Goal: Answer question/provide support: Share knowledge or assist other users

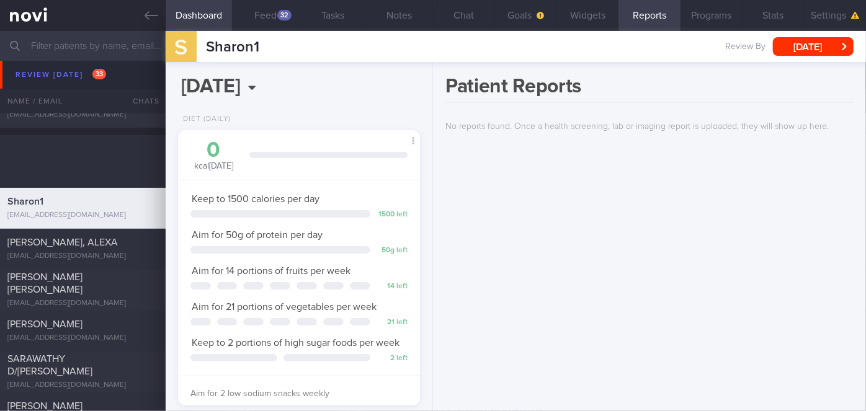
scroll to position [3827, 0]
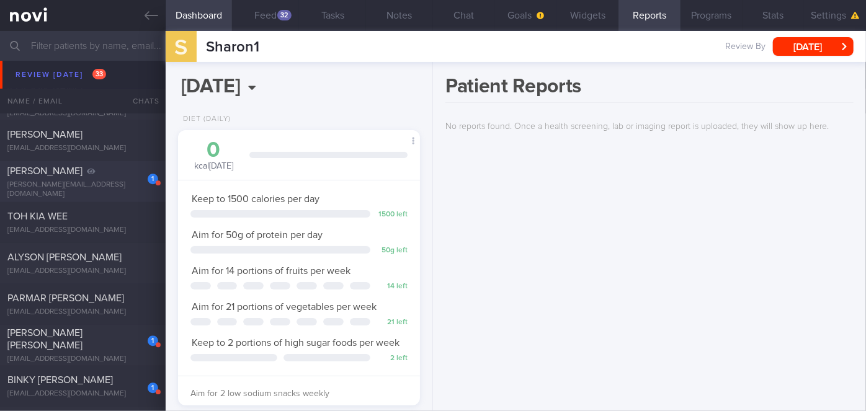
click at [131, 181] on div "1" at bounding box center [144, 174] width 27 height 19
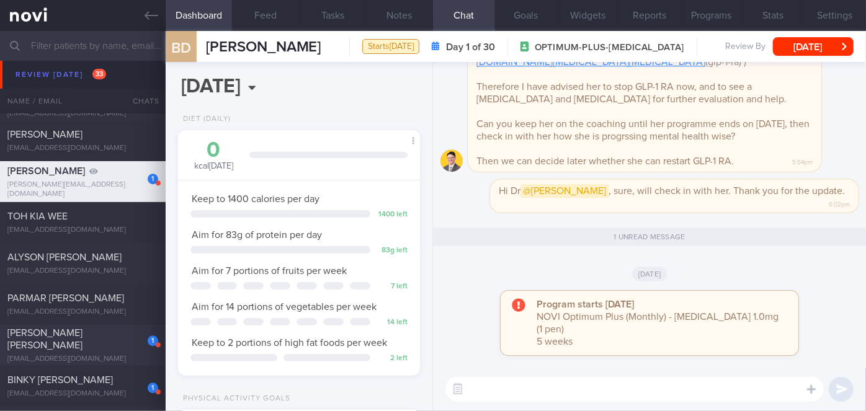
click at [117, 338] on div "[PERSON_NAME] [PERSON_NAME]" at bounding box center [81, 339] width 148 height 25
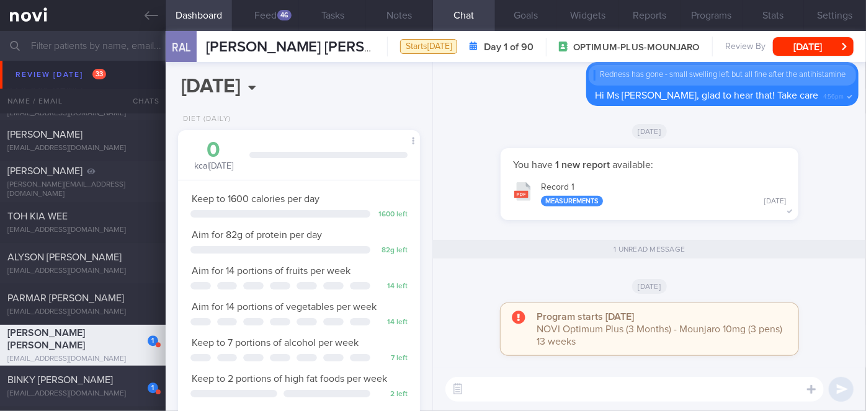
click at [140, 386] on div "1" at bounding box center [144, 383] width 27 height 19
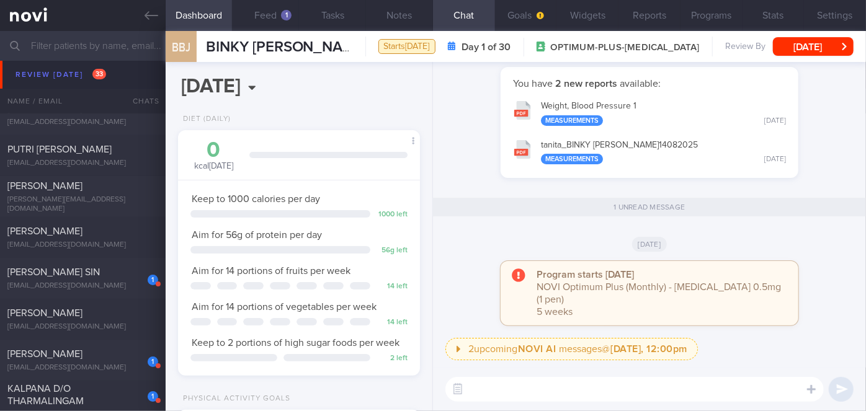
scroll to position [4304, 0]
click at [131, 282] on div "1" at bounding box center [144, 275] width 27 height 19
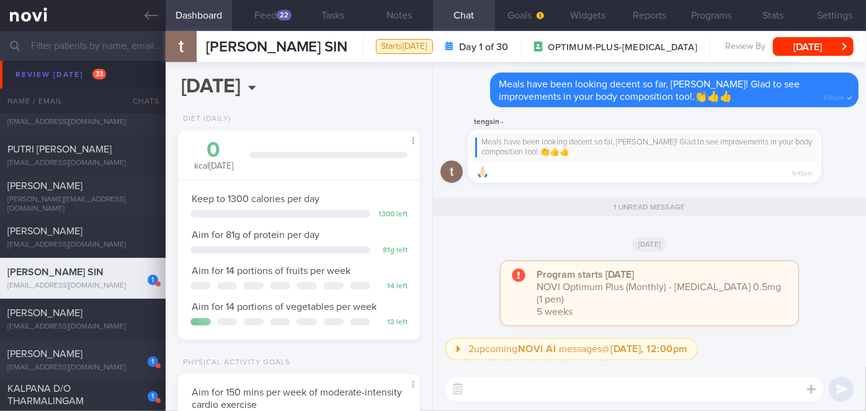
click at [140, 359] on div "1" at bounding box center [144, 357] width 27 height 19
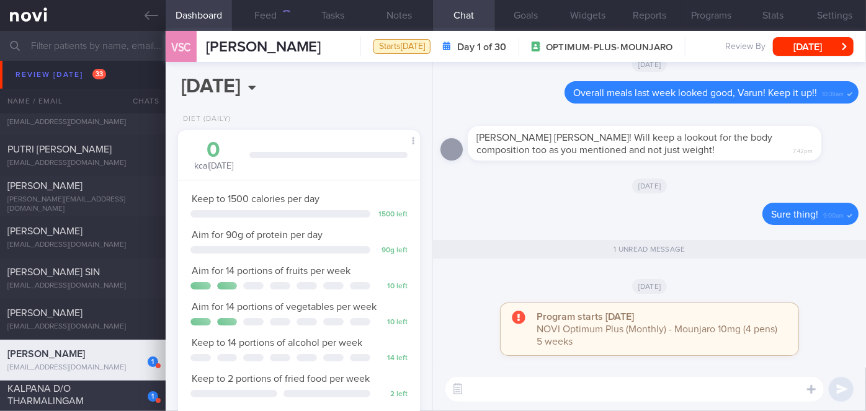
click at [134, 393] on div "1" at bounding box center [144, 392] width 27 height 19
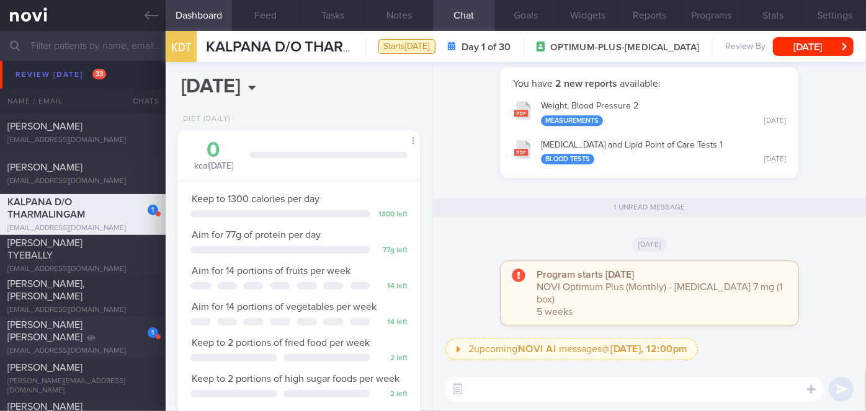
click at [112, 353] on div "1 [PERSON_NAME] [PERSON_NAME] [EMAIL_ADDRESS][DOMAIN_NAME] [DATE] [DATE] OPTIMU…" at bounding box center [433, 337] width 866 height 41
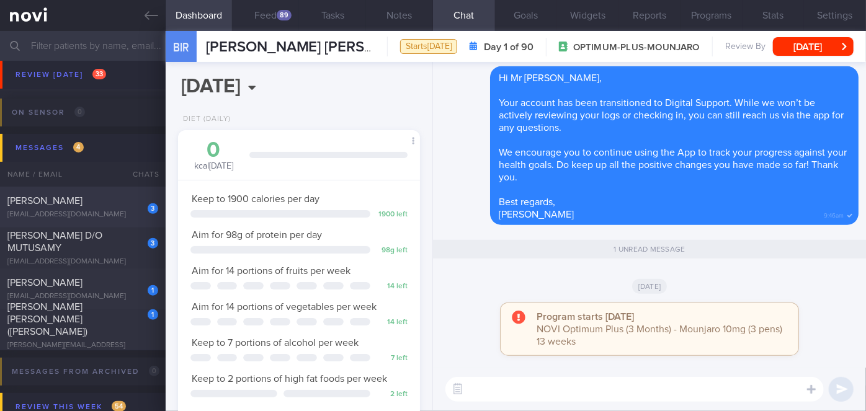
click at [120, 200] on div "[PERSON_NAME]" at bounding box center [81, 201] width 148 height 12
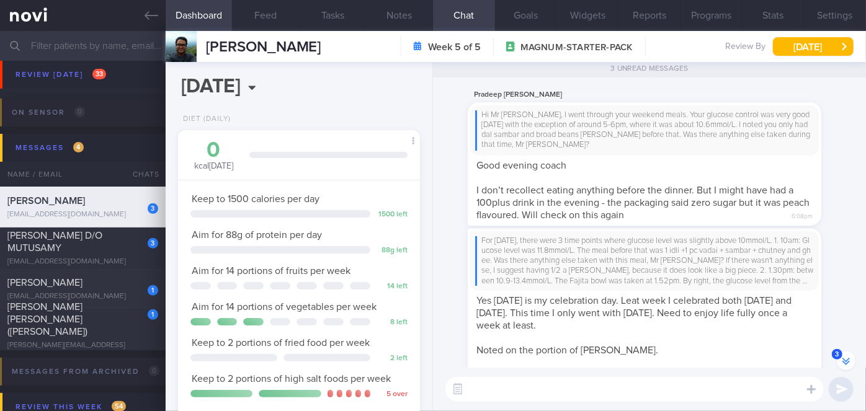
scroll to position [123, 212]
click at [630, 396] on textarea at bounding box center [634, 389] width 378 height 25
type textarea "Okay, noted on the above. Thanks!"
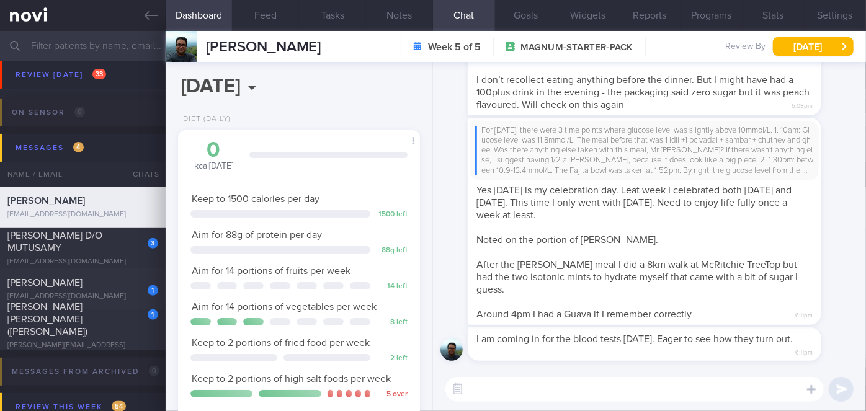
scroll to position [0, 0]
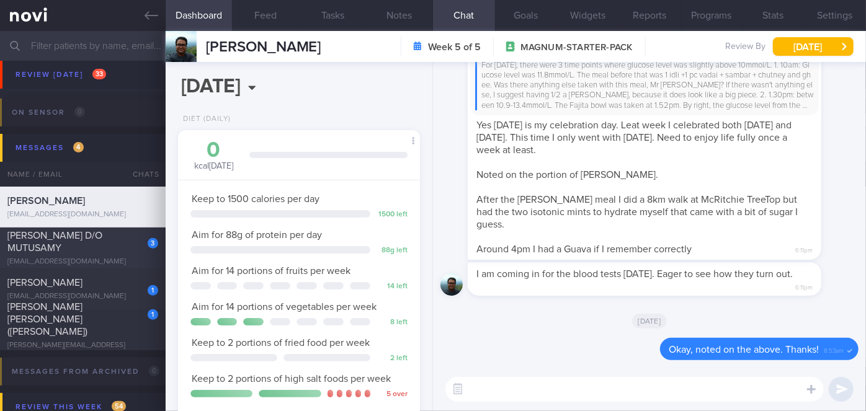
click at [123, 248] on div "3 [PERSON_NAME] D/O MUTUSAMY [EMAIL_ADDRESS][DOMAIN_NAME]" at bounding box center [83, 248] width 166 height 37
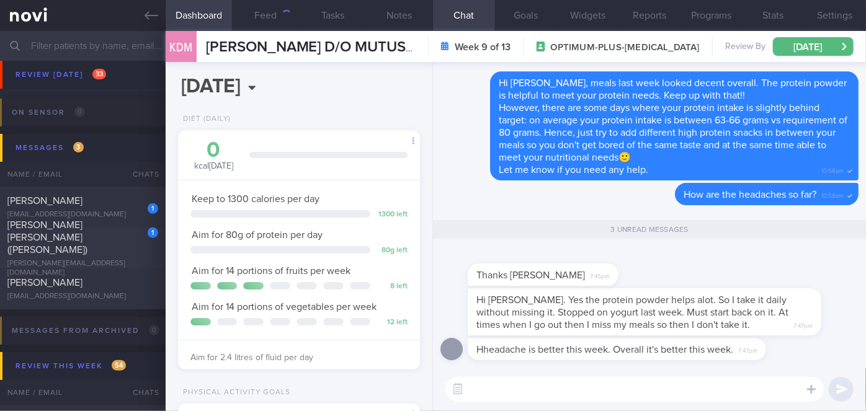
scroll to position [123, 212]
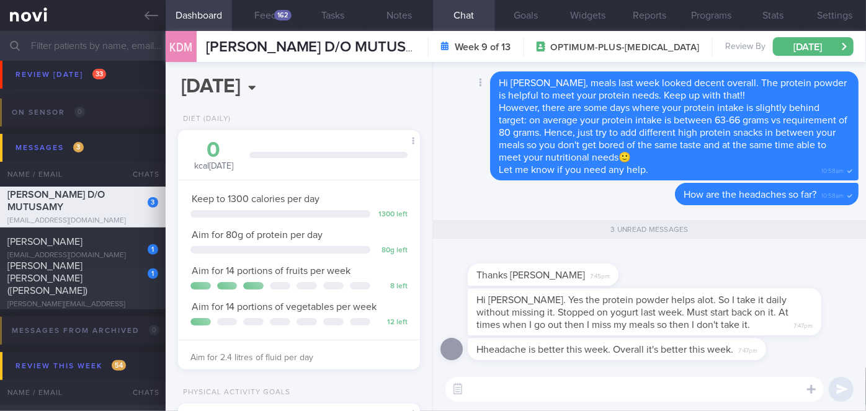
click at [475, 143] on div "Delete Hi [PERSON_NAME], meals last week looked decent overall. The protein pow…" at bounding box center [649, 125] width 418 height 109
click at [499, 393] on textarea at bounding box center [634, 389] width 378 height 25
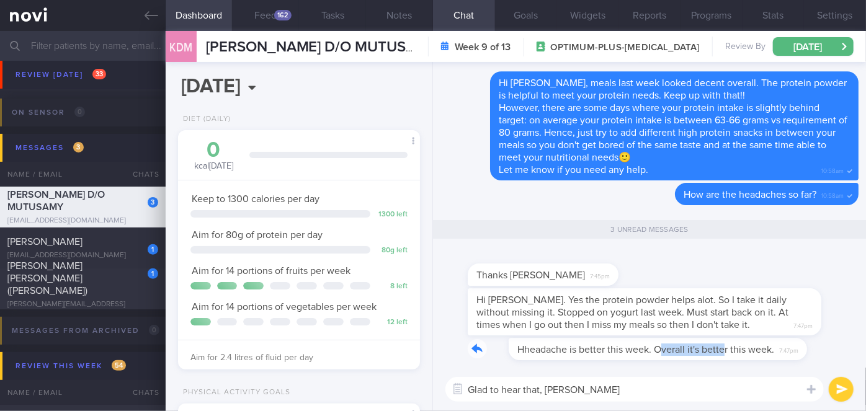
drag, startPoint x: 622, startPoint y: 357, endPoint x: 686, endPoint y: 360, distance: 63.9
click at [686, 360] on div "Hheadache is better this week. Overall it's better this week. 7:47pm" at bounding box center [649, 353] width 418 height 30
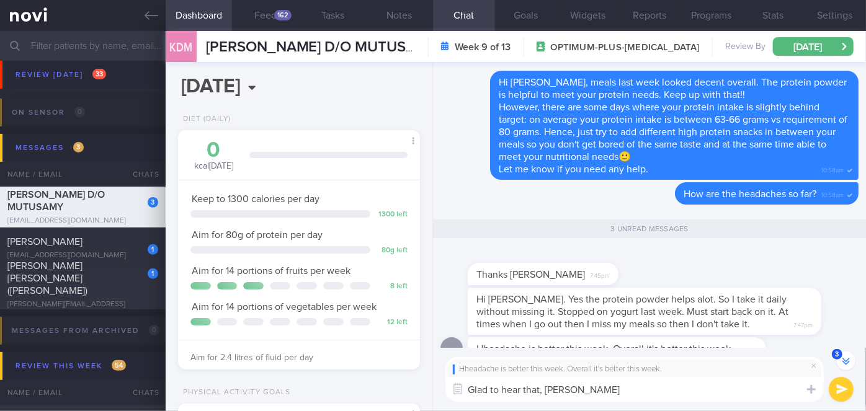
type textarea "Glad to hear that, [PERSON_NAME]!"
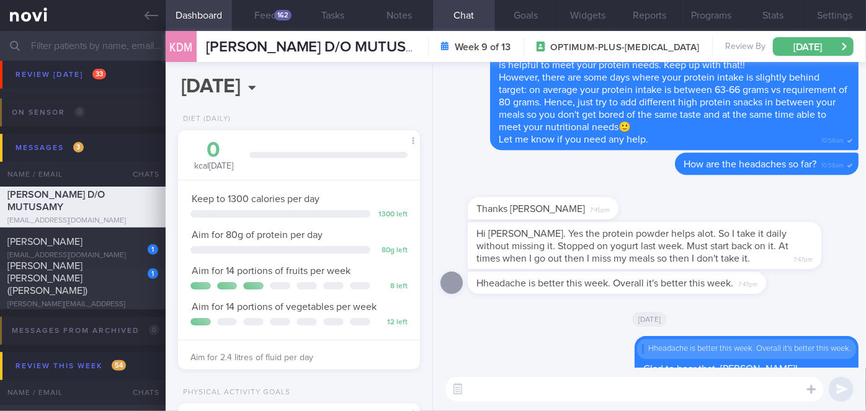
scroll to position [0, 0]
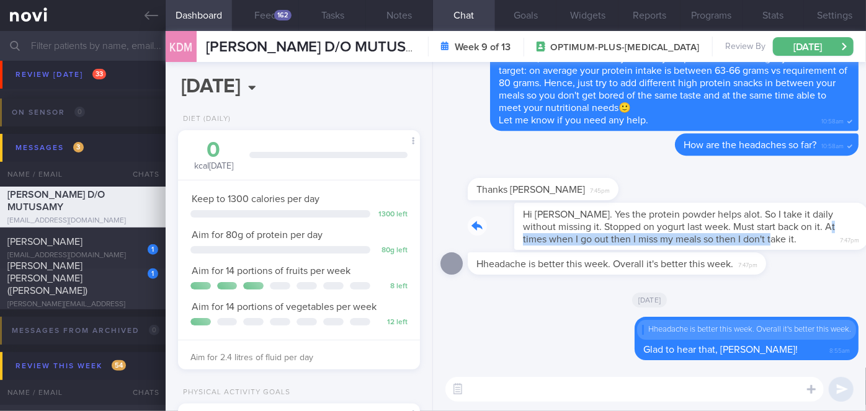
drag, startPoint x: 734, startPoint y: 241, endPoint x: 829, endPoint y: 232, distance: 94.7
click at [829, 232] on div "Hi [PERSON_NAME]. Yes the protein powder helps alot. So I take it daily without…" at bounding box center [663, 226] width 391 height 47
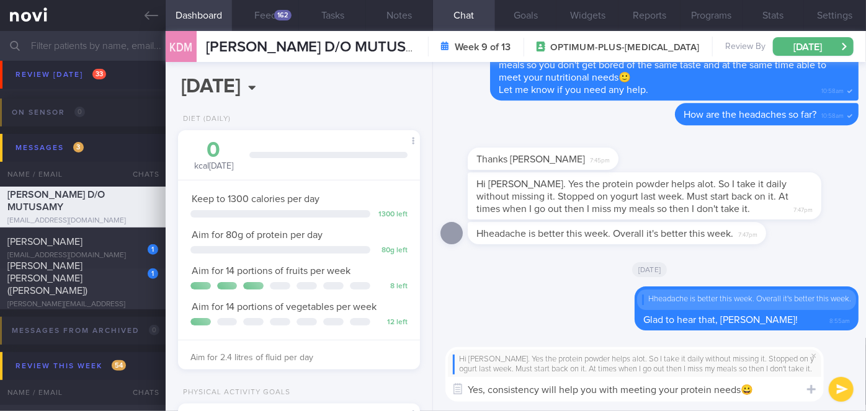
type textarea "Yes, consistency will help you with meeting your protein needs😀"
click at [840, 389] on button "submit" at bounding box center [841, 389] width 25 height 25
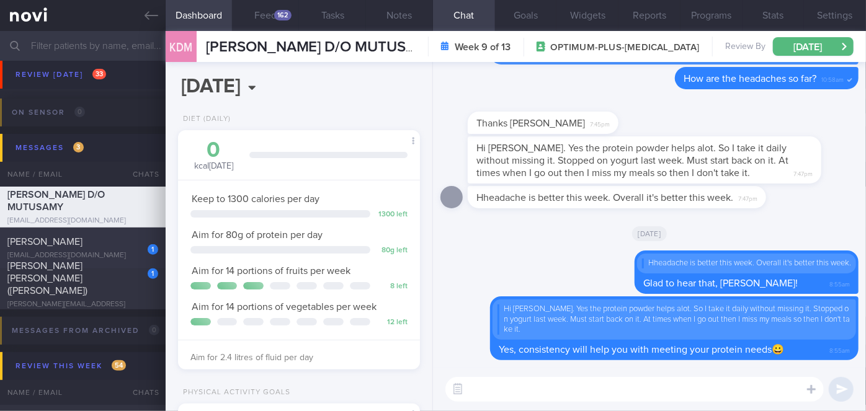
click at [131, 242] on div "1" at bounding box center [144, 245] width 27 height 19
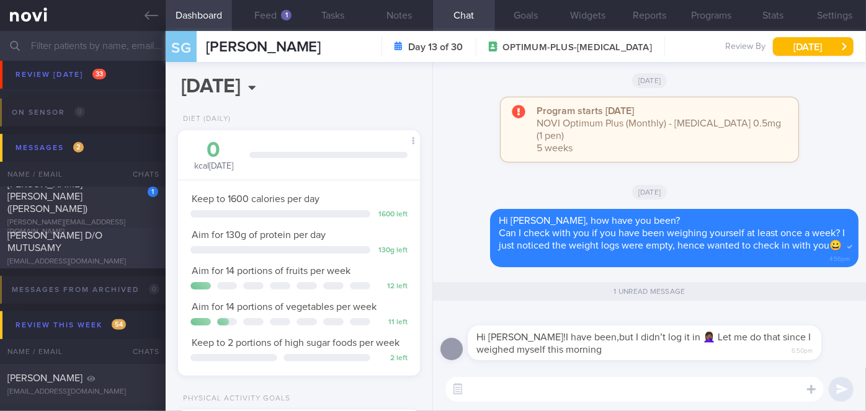
scroll to position [123, 212]
click at [510, 388] on textarea at bounding box center [634, 389] width 378 height 25
type textarea "Hi [PERSON_NAME], noted on the above. Thanks!"
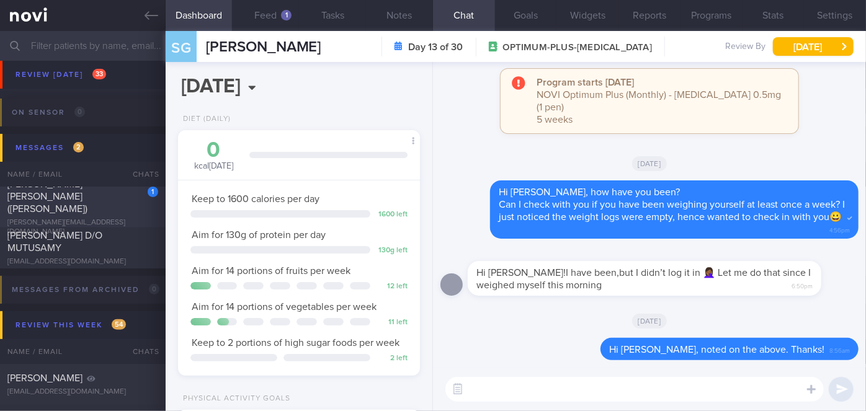
click at [124, 196] on div "[PERSON_NAME] [PERSON_NAME] ([PERSON_NAME])" at bounding box center [81, 196] width 148 height 37
type input "Nil"
select select "8"
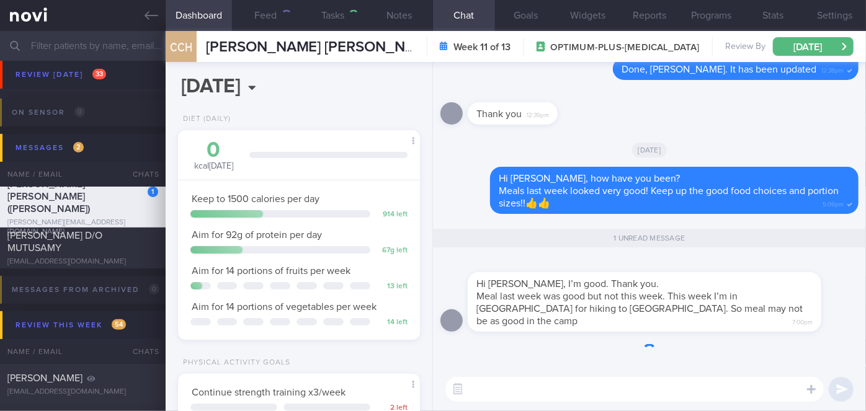
scroll to position [123, 212]
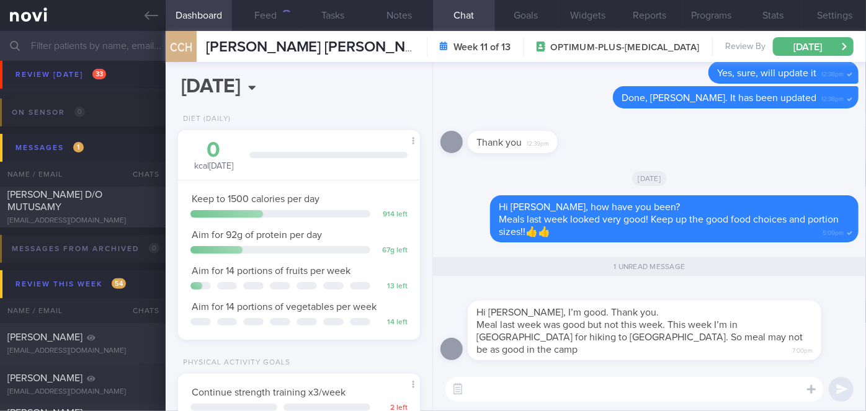
click at [475, 391] on textarea at bounding box center [634, 389] width 378 height 25
type textarea "Hi [PERSON_NAME], wow that's nice! You're hiking to at another place this time!"
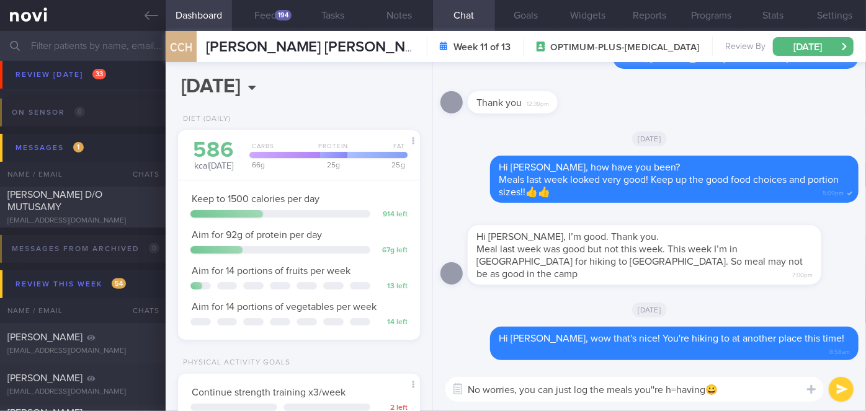
click at [658, 390] on textarea "No worries, you can just log the meals you''re h=having😀" at bounding box center [634, 389] width 378 height 25
click at [676, 387] on textarea "No worries, you can just log the meals you're h=having😀" at bounding box center [634, 389] width 378 height 25
type textarea "No worries, you can just log the meals you're having😀"
click at [845, 390] on button "submit" at bounding box center [841, 389] width 25 height 25
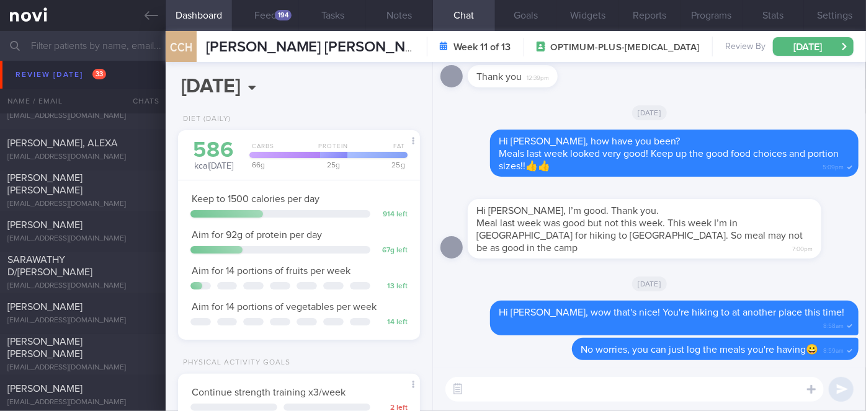
scroll to position [3563, 0]
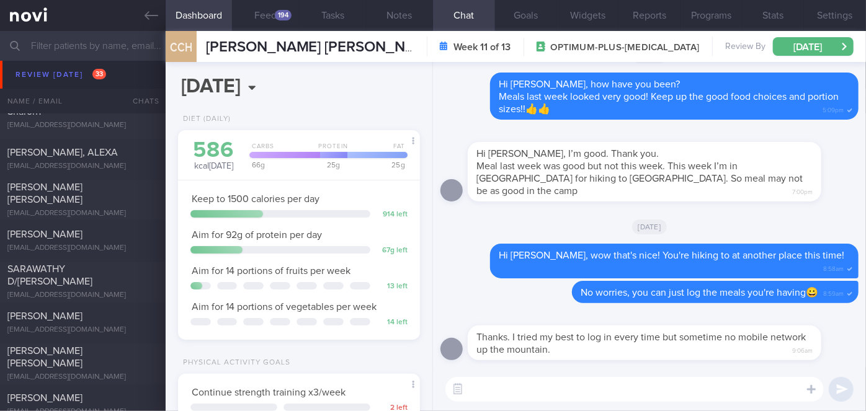
click at [511, 391] on textarea at bounding box center [634, 389] width 378 height 25
type textarea "No problem, [PERSON_NAME]. You can log whenever possible, no issue👌👌"
click at [836, 384] on button "submit" at bounding box center [841, 389] width 25 height 25
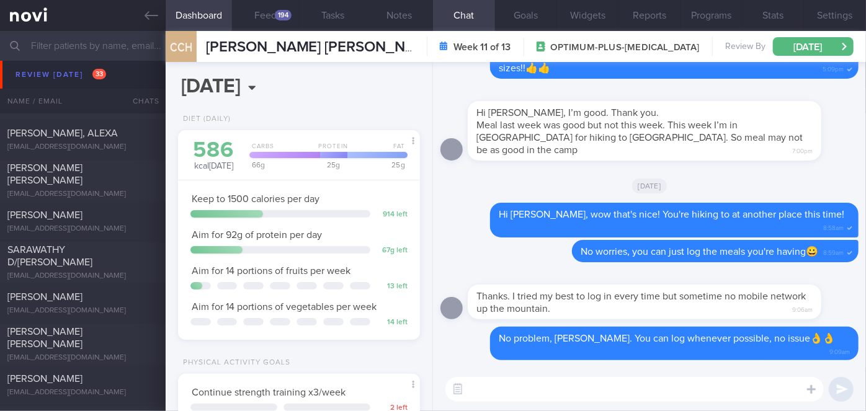
scroll to position [3584, 0]
click at [79, 208] on div "[PERSON_NAME]" at bounding box center [81, 214] width 148 height 12
select select "7"
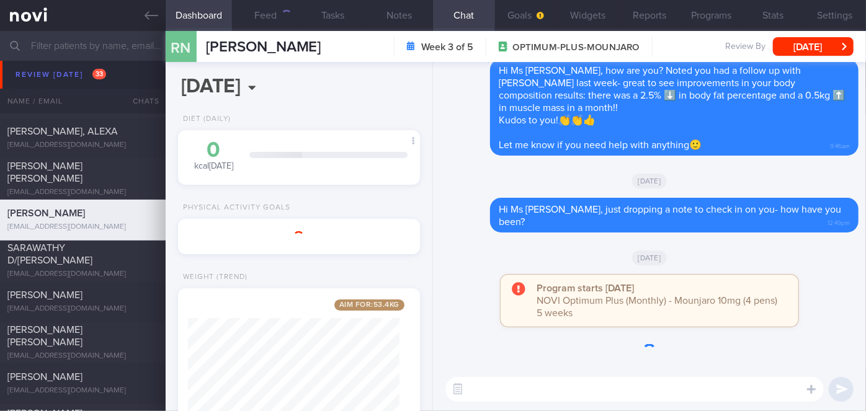
scroll to position [123, 212]
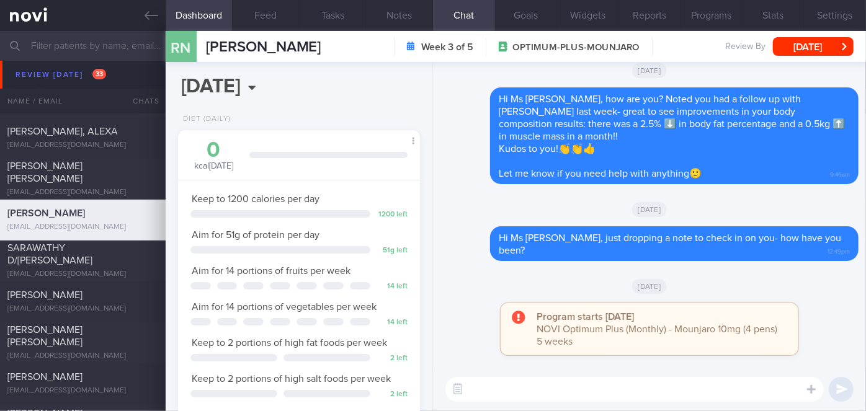
click at [494, 399] on textarea at bounding box center [634, 389] width 378 height 25
type textarea "Hi Ms [PERSON_NAME], how have you been?"
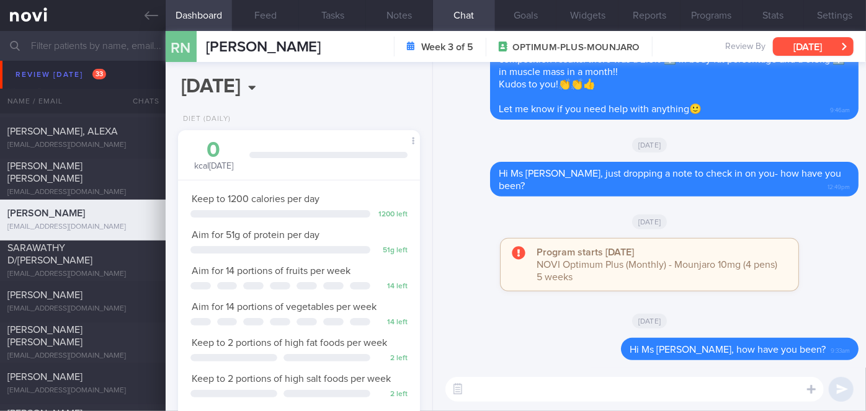
click at [814, 44] on button "[DATE]" at bounding box center [813, 46] width 81 height 19
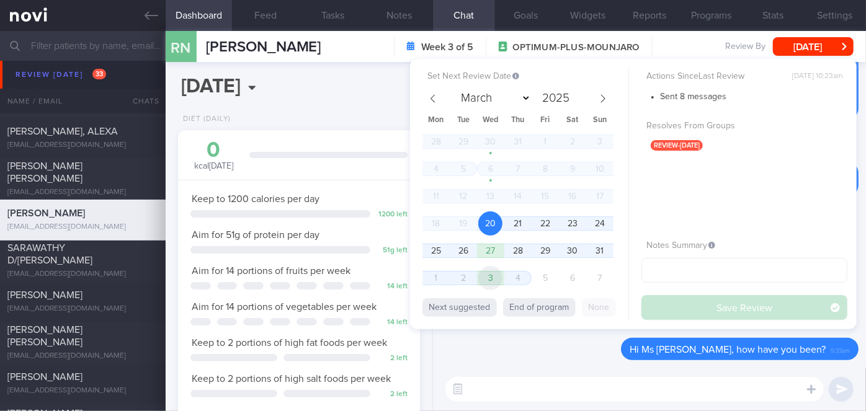
click at [499, 275] on span "3" at bounding box center [490, 278] width 24 height 24
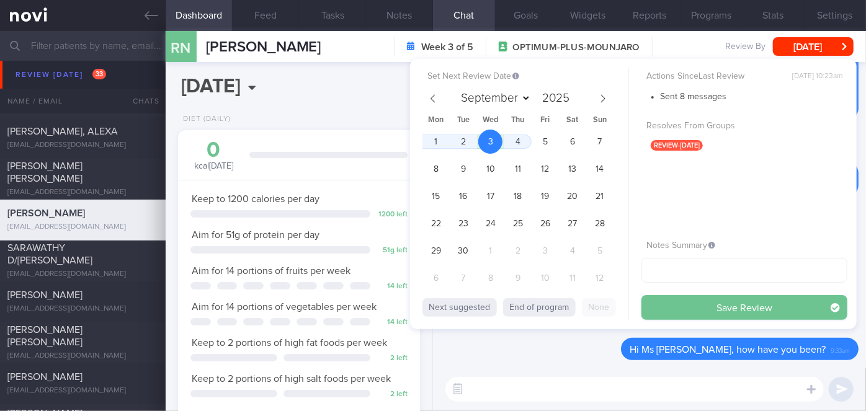
click at [681, 314] on button "Save Review" at bounding box center [744, 307] width 206 height 25
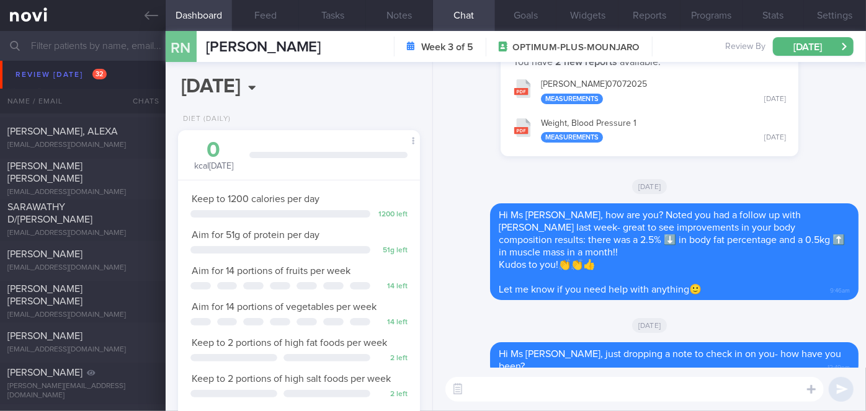
scroll to position [0, 0]
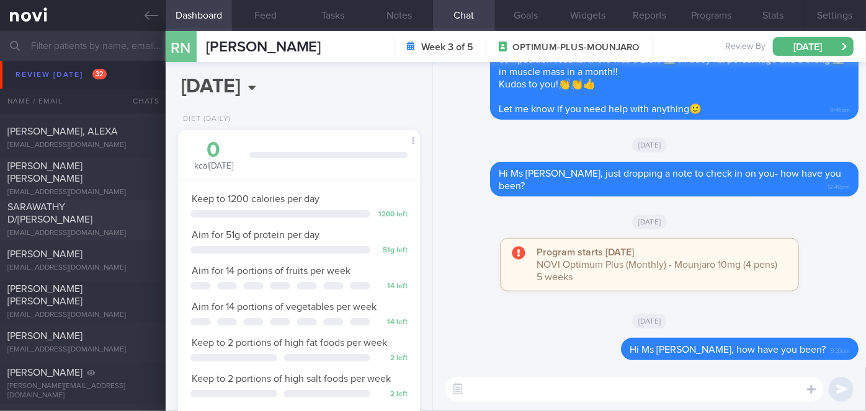
click at [97, 208] on div "SARAWATHY D/[PERSON_NAME]" at bounding box center [81, 214] width 148 height 25
select select "7"
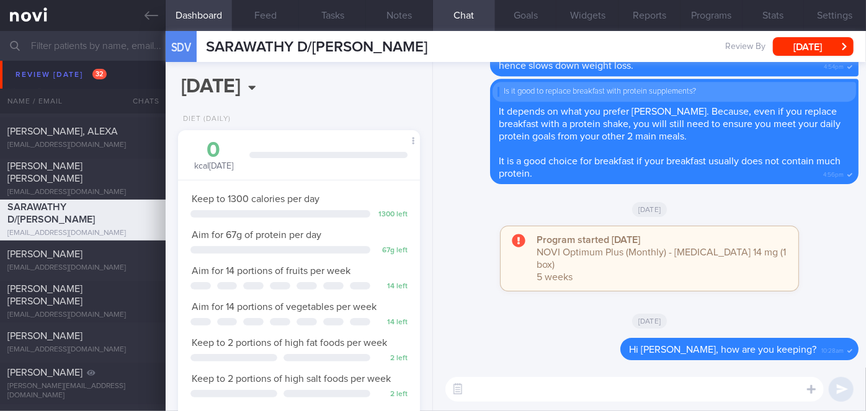
click at [566, 395] on textarea at bounding box center [634, 389] width 378 height 25
type textarea "H"
click at [713, 17] on button "Programs" at bounding box center [711, 15] width 62 height 31
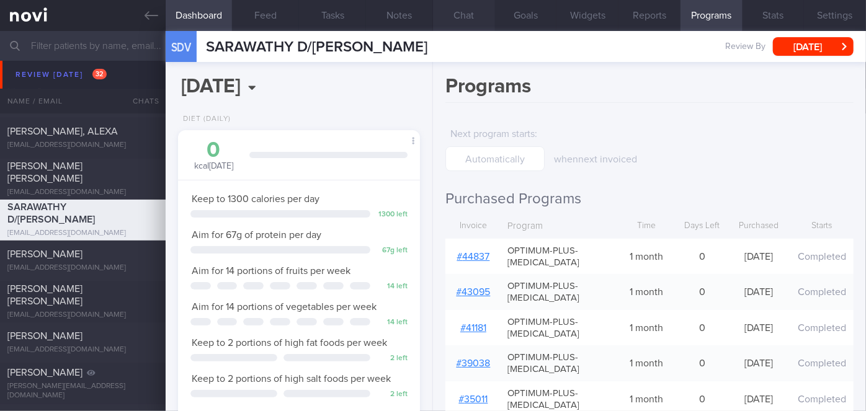
click at [453, 16] on button "Chat" at bounding box center [464, 15] width 62 height 31
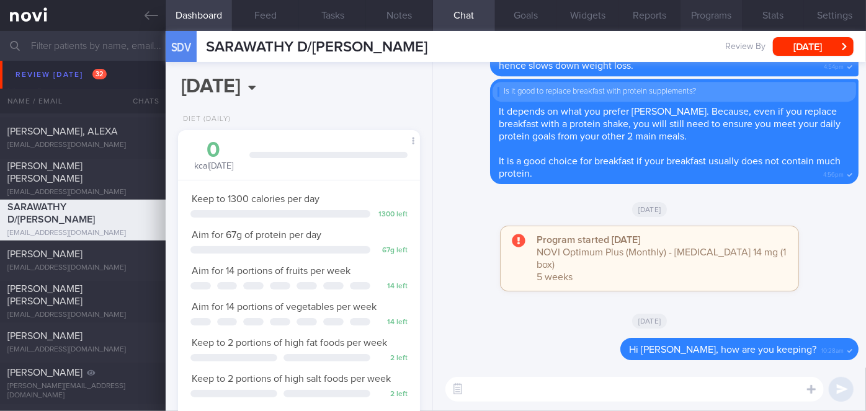
click at [695, 15] on button "Programs" at bounding box center [711, 15] width 62 height 31
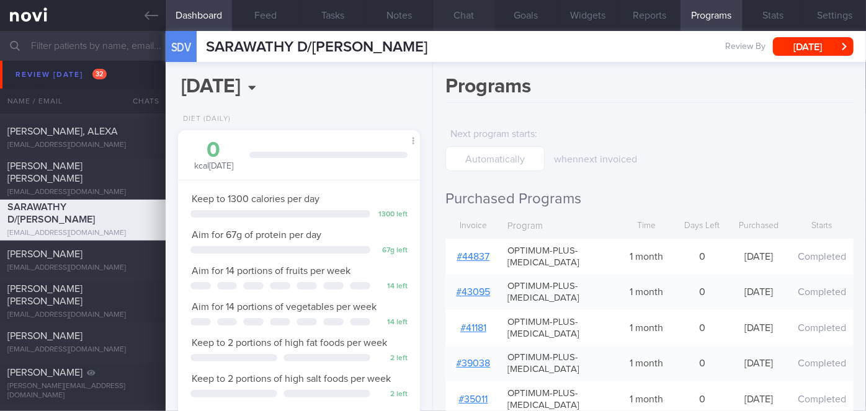
click at [463, 19] on button "Chat" at bounding box center [464, 15] width 62 height 31
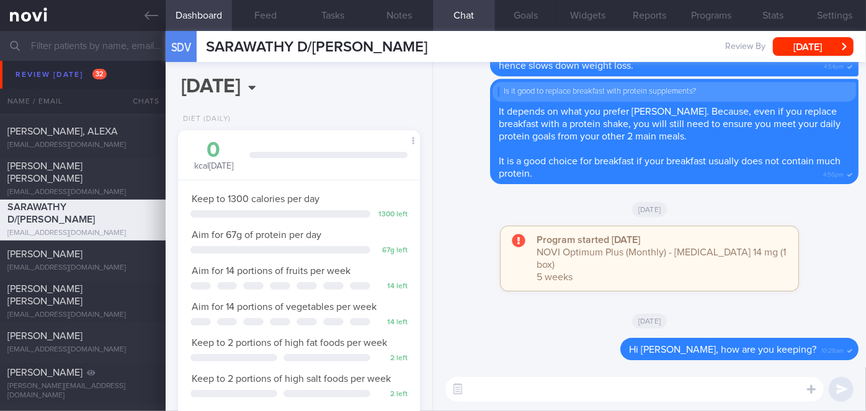
click at [504, 387] on textarea at bounding box center [634, 389] width 378 height 25
paste textarea "Hi [Patient's Name], We noticed your Optimum Plus programme has ended, and ther…"
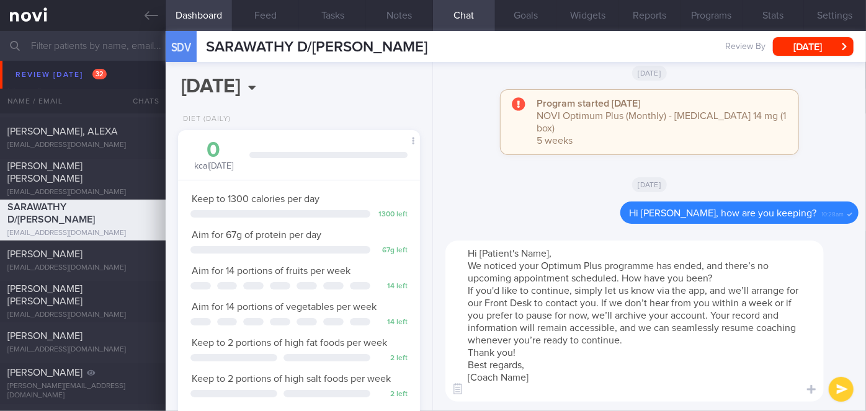
click at [549, 253] on textarea "Hi [Patient's Name], We noticed your Optimum Plus programme has ended, and ther…" at bounding box center [634, 321] width 378 height 161
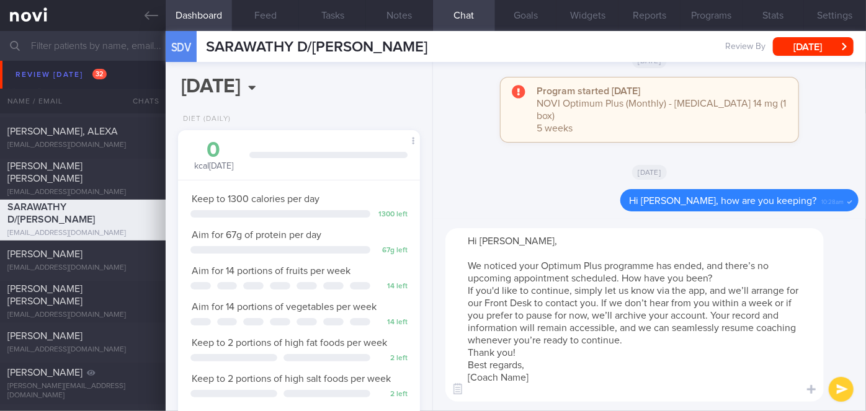
click at [729, 275] on textarea "Hi [PERSON_NAME], We noticed your Optimum Plus programme has ended, and there’s…" at bounding box center [634, 315] width 378 height 174
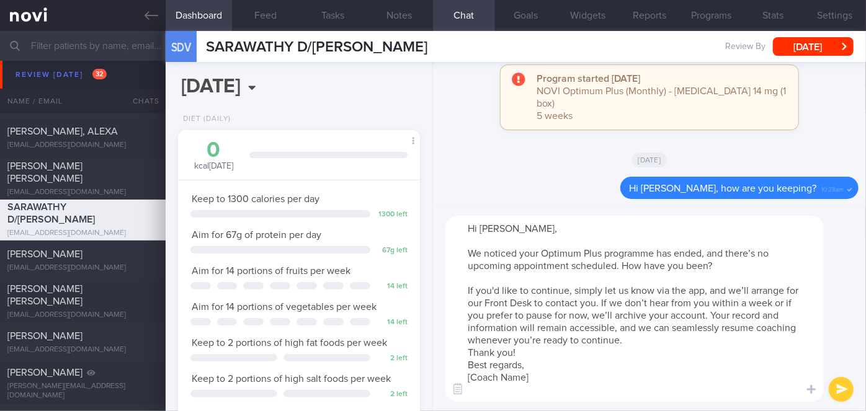
click at [645, 339] on textarea "Hi [PERSON_NAME], We noticed your Optimum Plus programme has ended, and there’s…" at bounding box center [634, 309] width 378 height 186
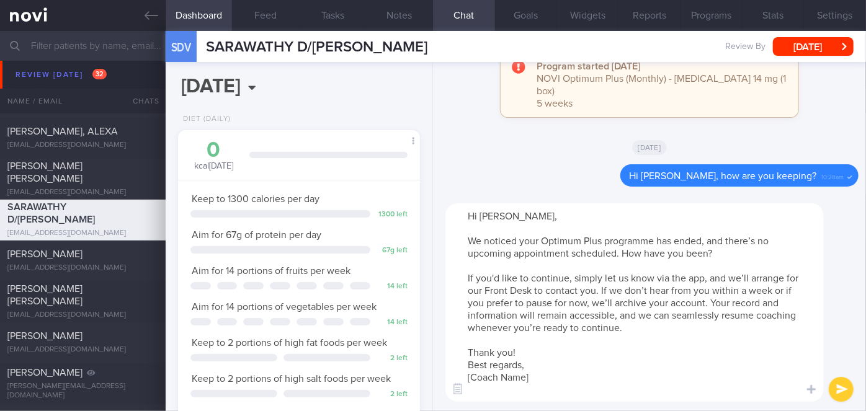
click at [546, 374] on textarea "Hi [PERSON_NAME], We noticed your Optimum Plus programme has ended, and there’s…" at bounding box center [634, 302] width 378 height 198
type textarea "Hi [PERSON_NAME], We noticed your Optimum Plus programme has ended, and there’s…"
click at [834, 397] on button "submit" at bounding box center [841, 389] width 25 height 25
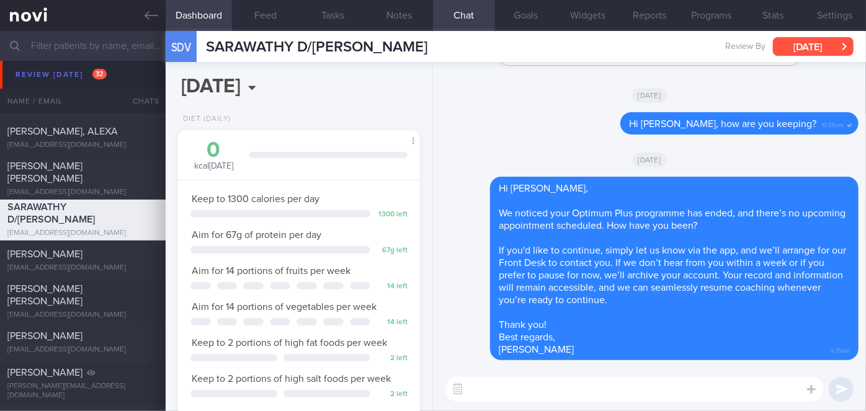
click at [837, 49] on button "[DATE]" at bounding box center [813, 46] width 81 height 19
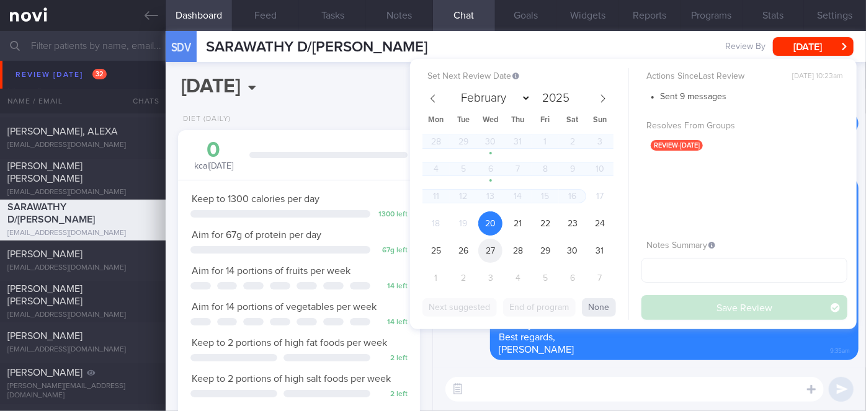
click at [484, 255] on span "27" at bounding box center [490, 251] width 24 height 24
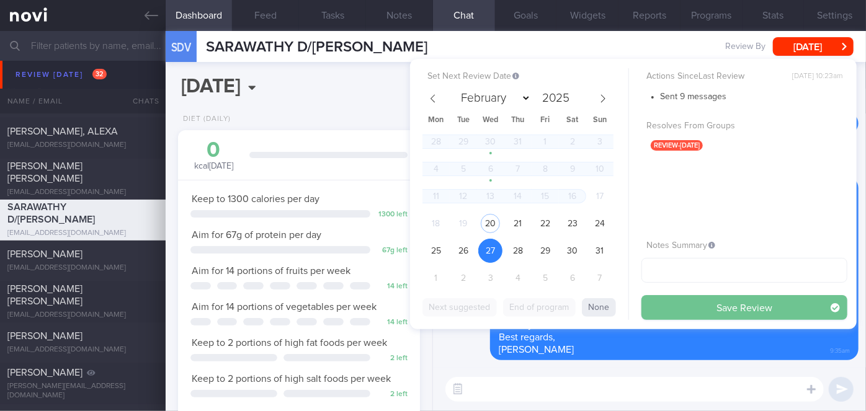
click at [665, 304] on button "Save Review" at bounding box center [744, 307] width 206 height 25
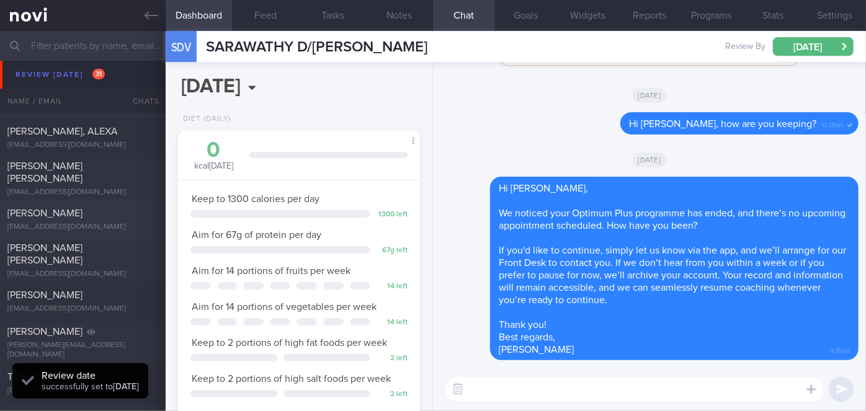
click at [32, 228] on div "[EMAIL_ADDRESS][DOMAIN_NAME]" at bounding box center [82, 227] width 151 height 9
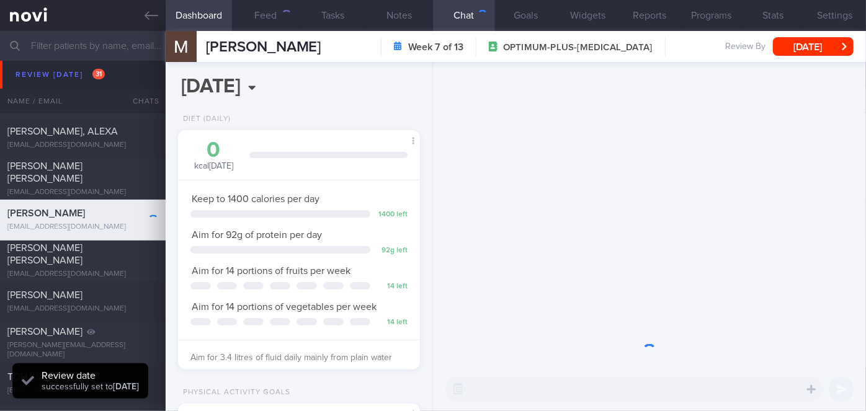
scroll to position [123, 212]
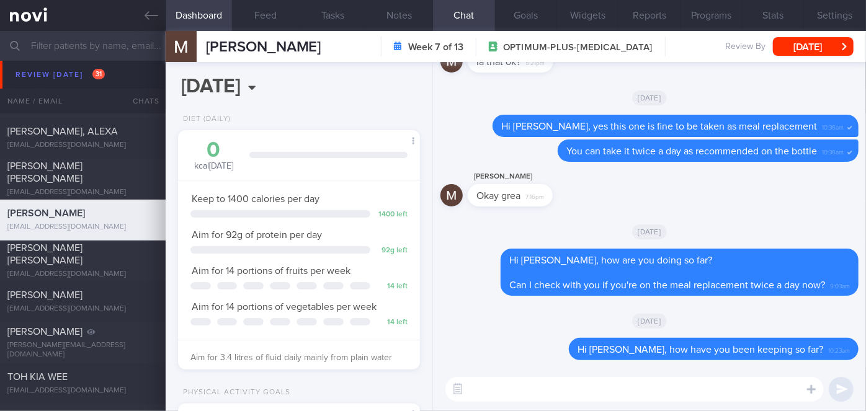
click at [491, 386] on textarea at bounding box center [634, 389] width 378 height 25
type textarea "Hi [PERSON_NAME], how have you been coping with the meals and exercise?"
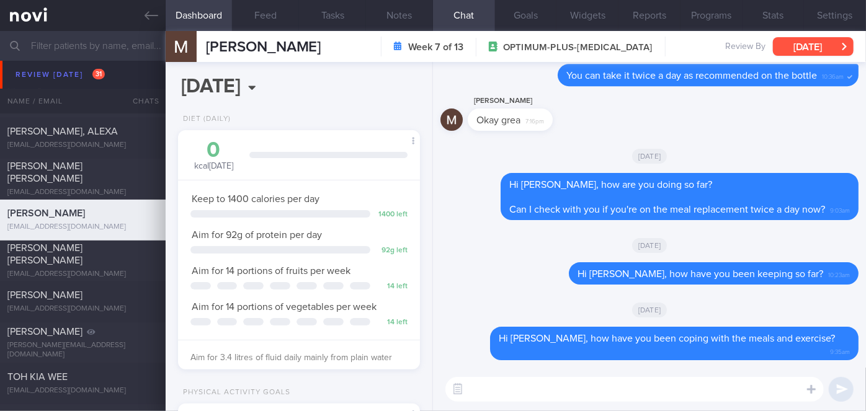
click at [806, 42] on button "[DATE]" at bounding box center [813, 46] width 81 height 19
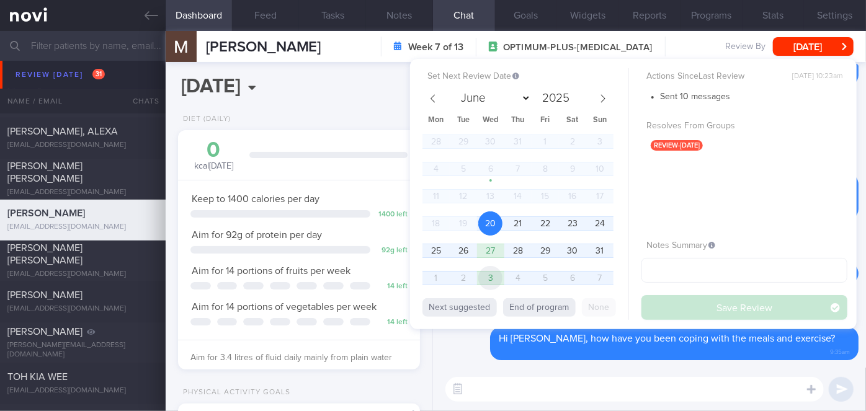
click at [489, 274] on span "3" at bounding box center [490, 278] width 24 height 24
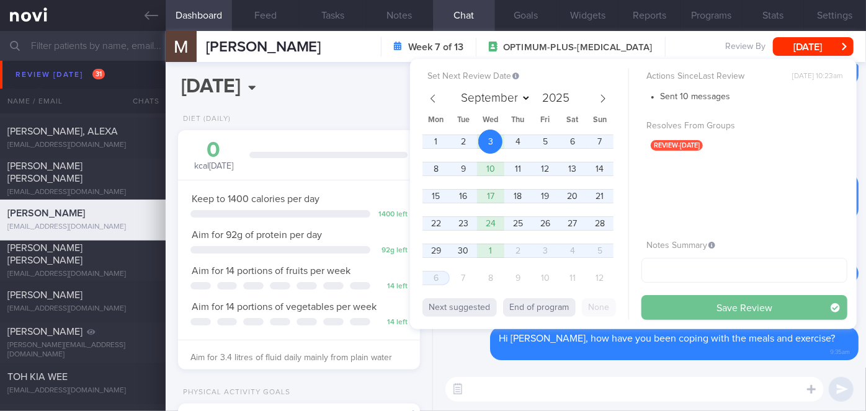
click at [672, 306] on button "Save Review" at bounding box center [744, 307] width 206 height 25
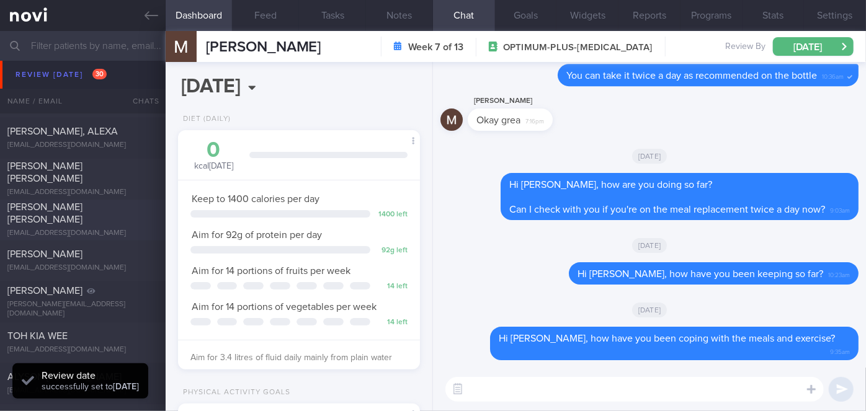
click at [89, 213] on div "[PERSON_NAME] [PERSON_NAME]" at bounding box center [81, 214] width 148 height 25
select select "7"
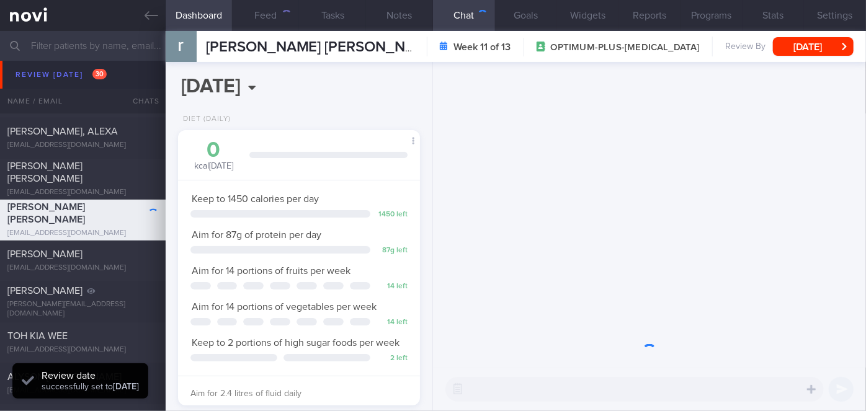
scroll to position [123, 212]
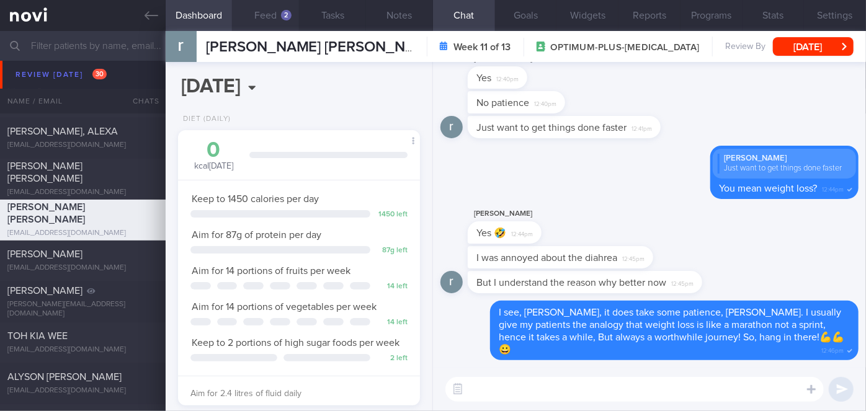
click at [267, 12] on button "Feed 2" at bounding box center [265, 15] width 67 height 31
select select "7"
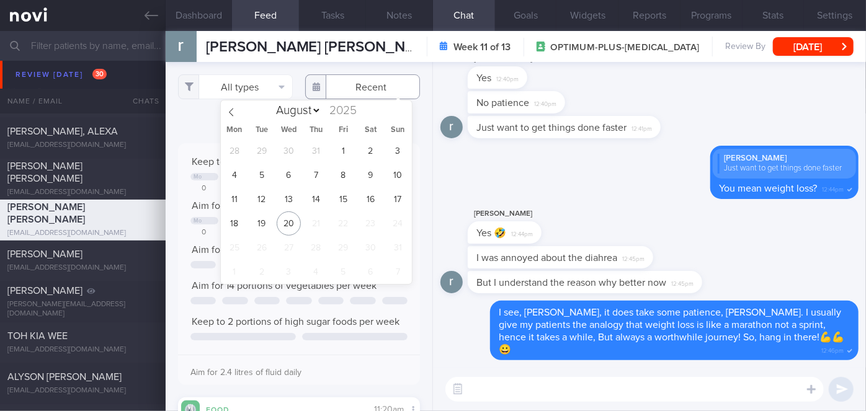
click at [367, 94] on input "text" at bounding box center [362, 86] width 115 height 25
click at [242, 203] on span "11" at bounding box center [234, 199] width 24 height 24
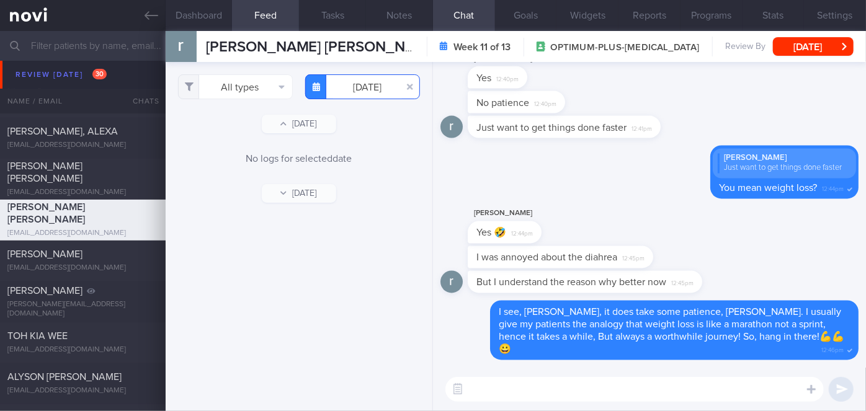
click at [377, 86] on input "[DATE]" at bounding box center [362, 86] width 115 height 25
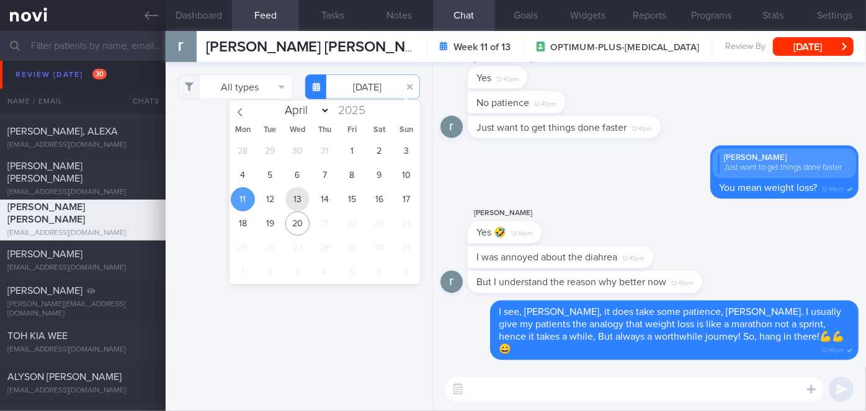
click at [308, 200] on span "13" at bounding box center [297, 199] width 24 height 24
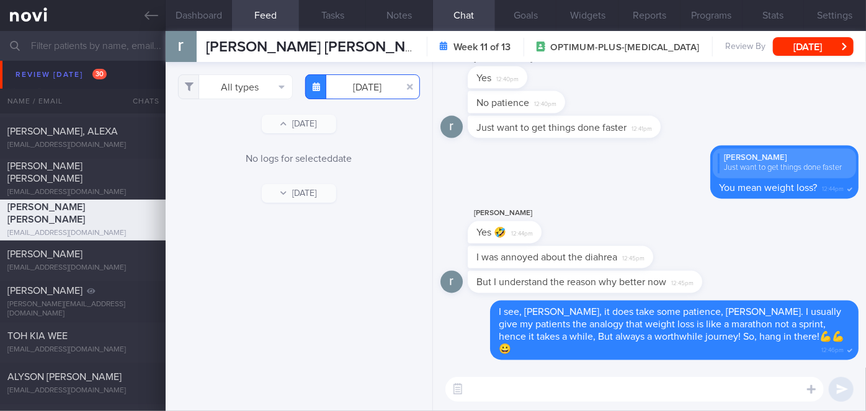
click at [385, 81] on input "[DATE]" at bounding box center [362, 86] width 115 height 25
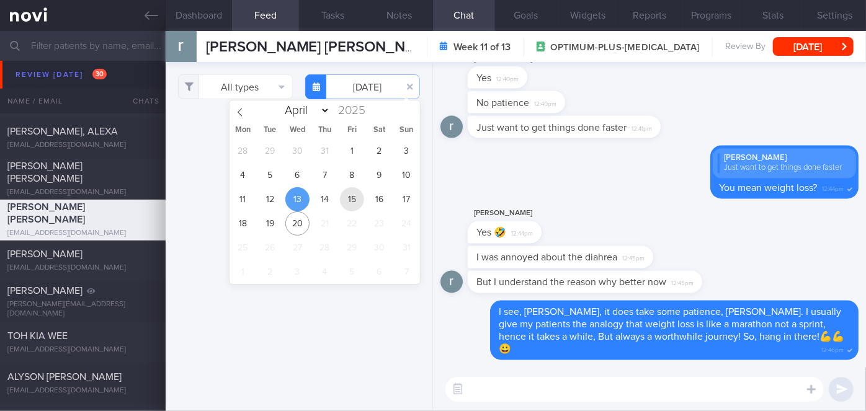
click at [354, 200] on span "15" at bounding box center [352, 199] width 24 height 24
type input "[DATE]"
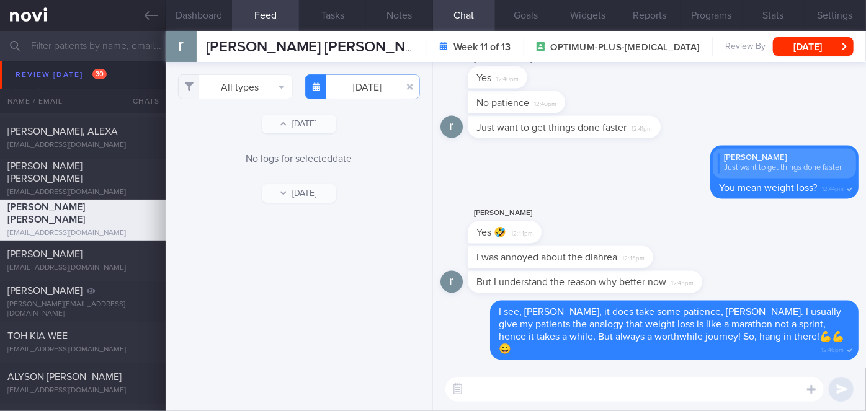
click at [551, 391] on textarea at bounding box center [634, 389] width 378 height 25
type textarea "Hi [PERSON_NAME], how have you been keeping with the diet and exercise?"
click at [837, 396] on button "submit" at bounding box center [841, 389] width 25 height 25
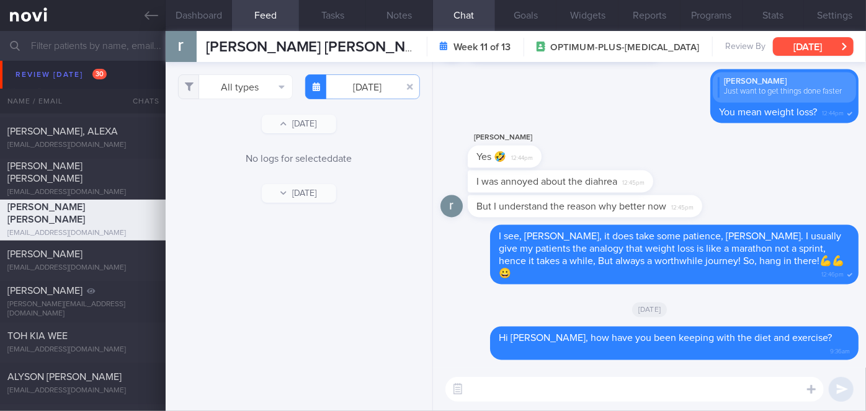
click at [826, 47] on button "[DATE]" at bounding box center [813, 46] width 81 height 19
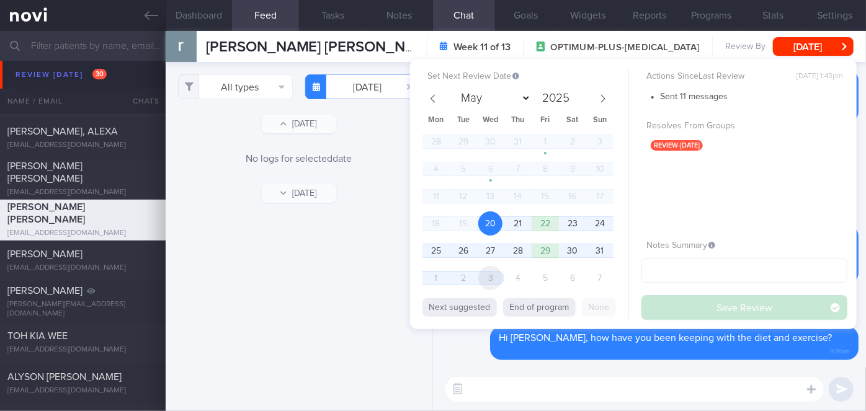
click at [484, 277] on span "3" at bounding box center [490, 278] width 24 height 24
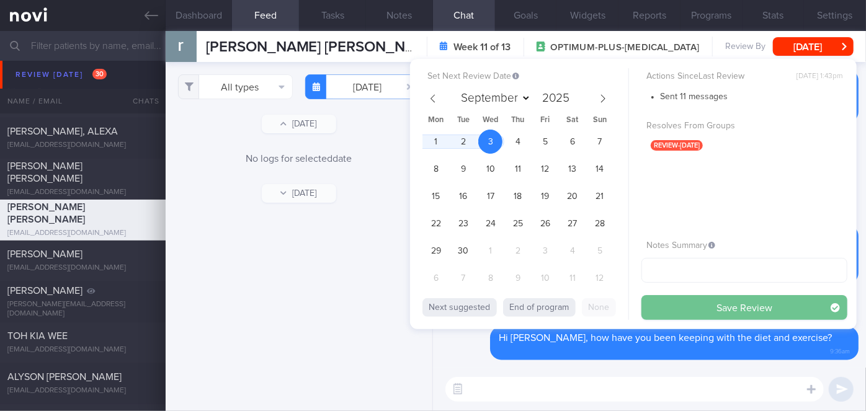
click at [665, 304] on button "Save Review" at bounding box center [744, 307] width 206 height 25
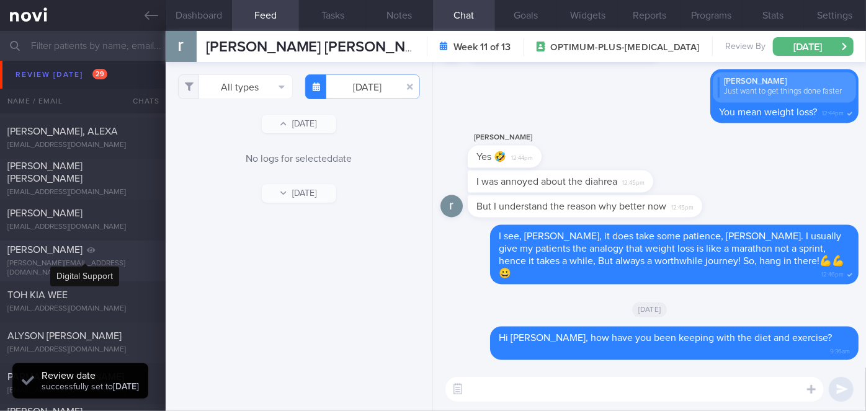
click at [87, 257] on div at bounding box center [91, 250] width 9 height 12
select select "7"
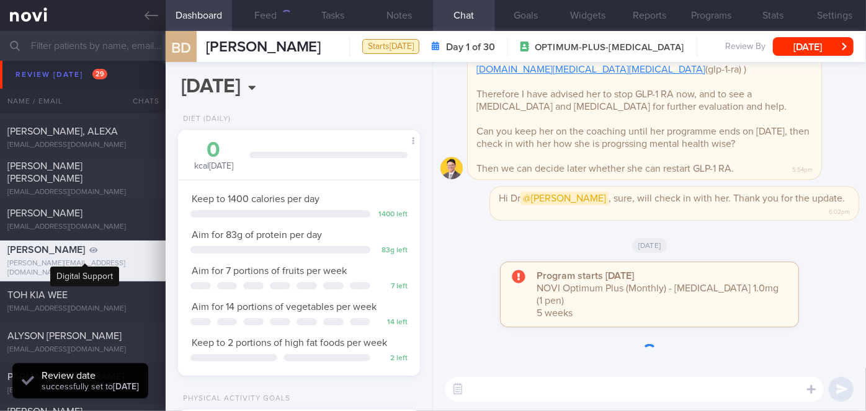
scroll to position [105, 212]
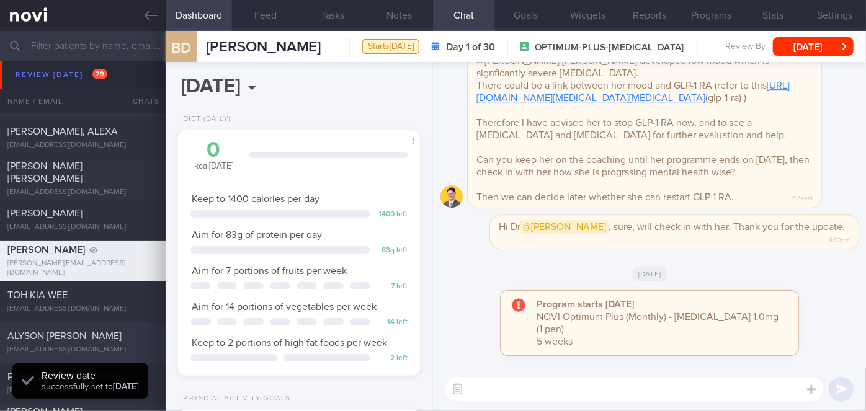
click at [97, 331] on div "ALYSON [PERSON_NAME]" at bounding box center [81, 337] width 148 height 12
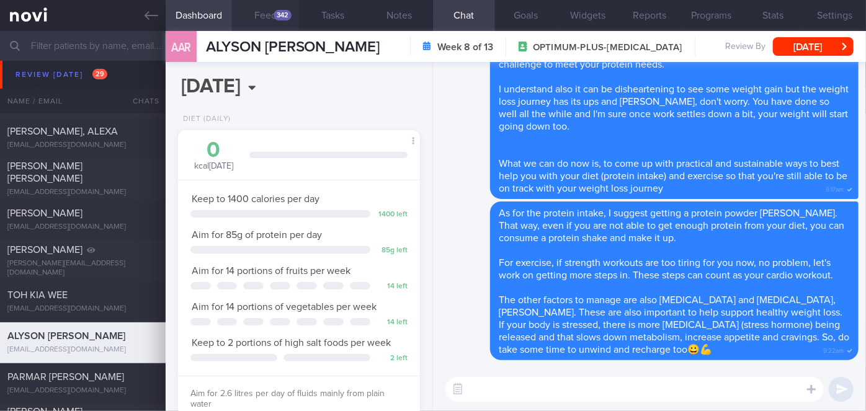
click at [271, 20] on button "Feed 342" at bounding box center [265, 15] width 67 height 31
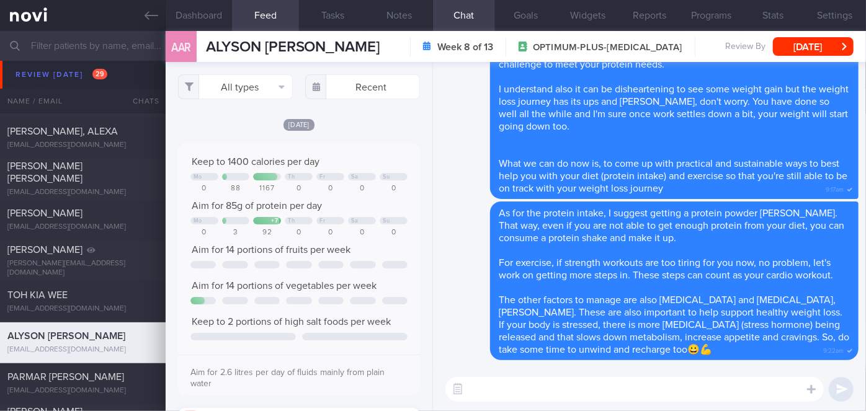
scroll to position [53, 217]
click at [540, 380] on textarea at bounding box center [634, 389] width 378 height 25
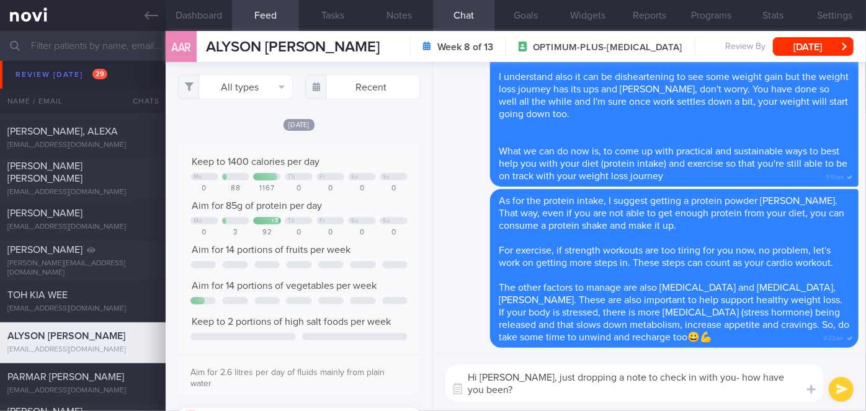
scroll to position [0, 0]
click at [668, 378] on textarea "Hi [PERSON_NAME], just dropping a note to check in with you- how have you been?…" at bounding box center [634, 383] width 378 height 37
type textarea "Hi [PERSON_NAME], just dropping a note to check in on you- how have you been? I…"
click at [840, 394] on button "submit" at bounding box center [841, 389] width 25 height 25
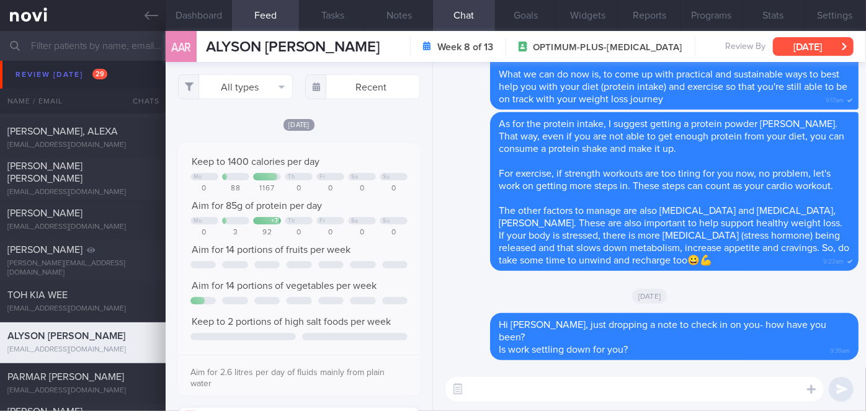
click at [810, 47] on button "[DATE]" at bounding box center [813, 46] width 81 height 19
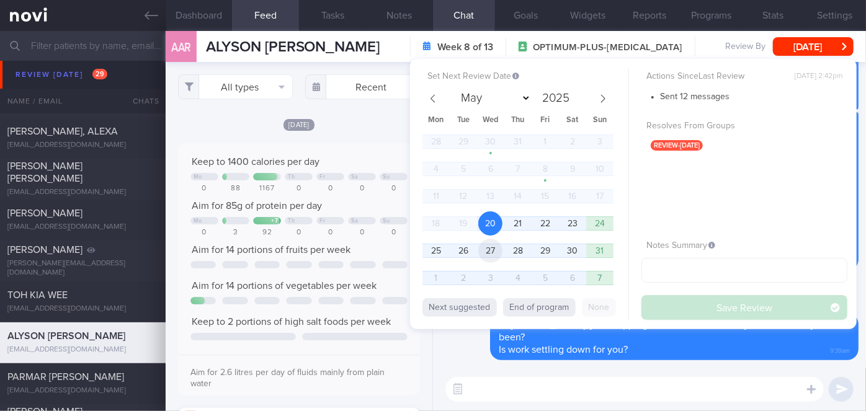
click at [491, 262] on span "27" at bounding box center [490, 251] width 24 height 24
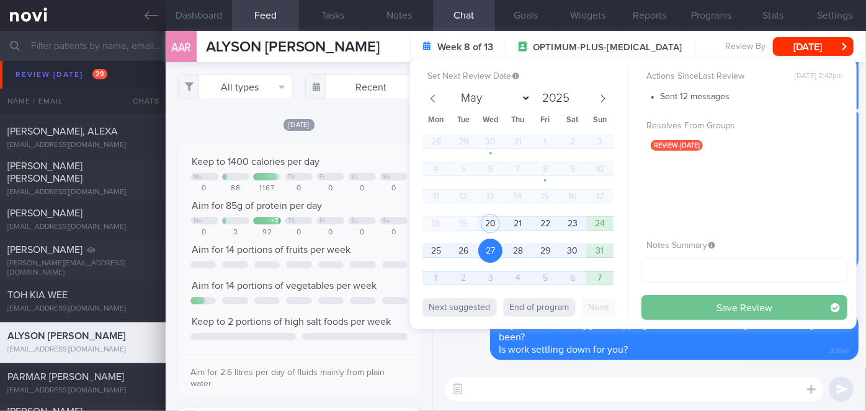
click at [692, 316] on button "Save Review" at bounding box center [744, 307] width 206 height 25
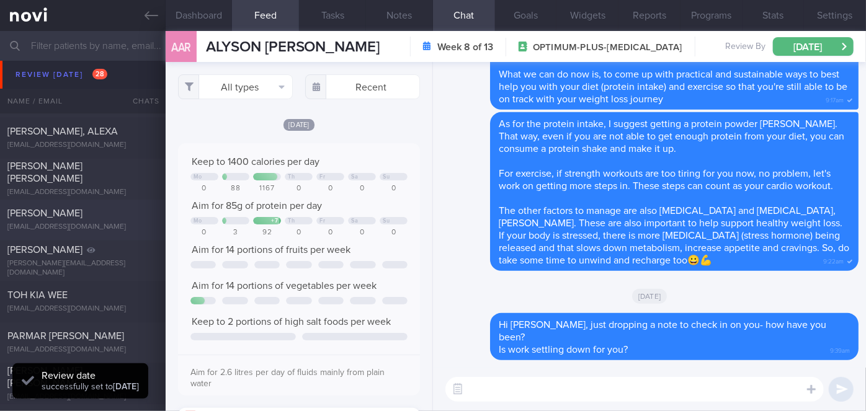
click at [132, 220] on div "[PERSON_NAME]" at bounding box center [81, 214] width 148 height 12
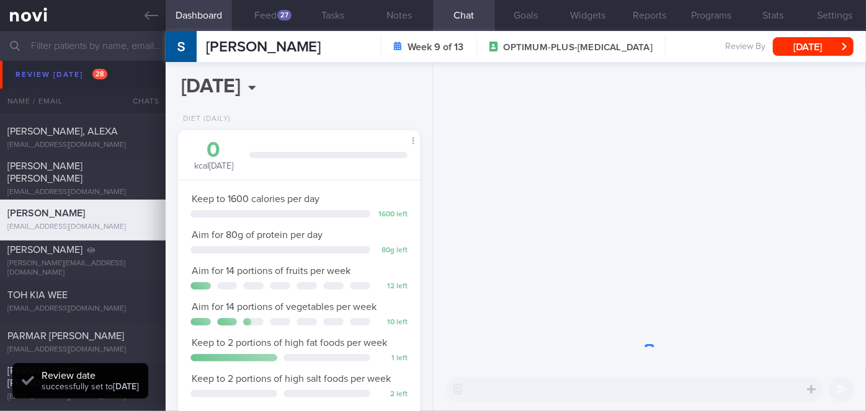
scroll to position [105, 212]
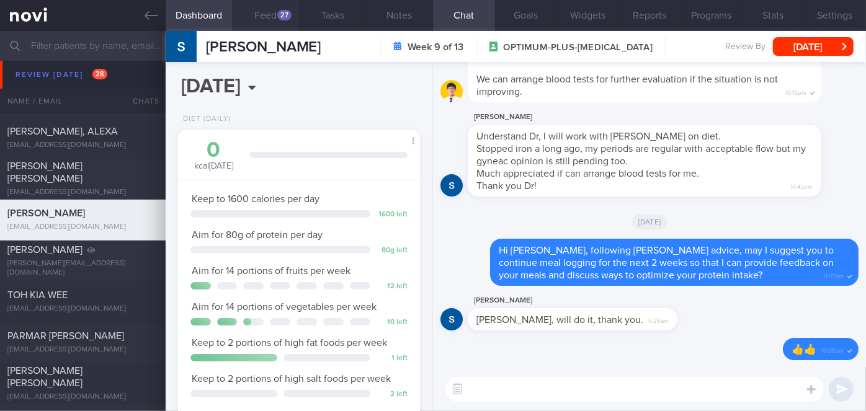
click at [283, 20] on button "Feed 27" at bounding box center [265, 15] width 67 height 31
select select "7"
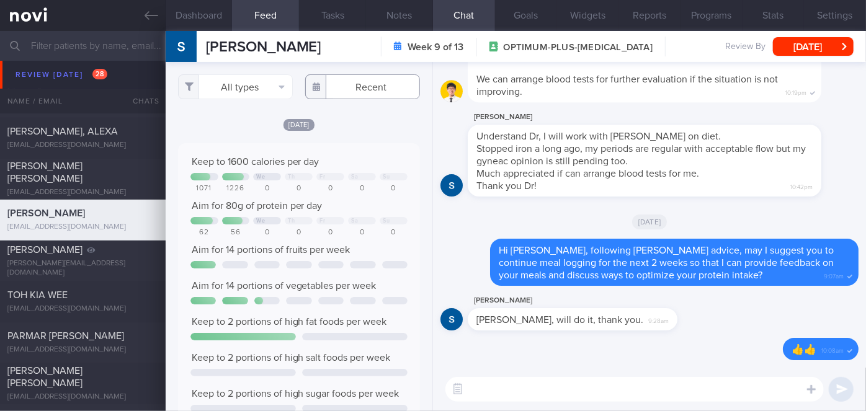
click at [370, 90] on input "text" at bounding box center [362, 86] width 115 height 25
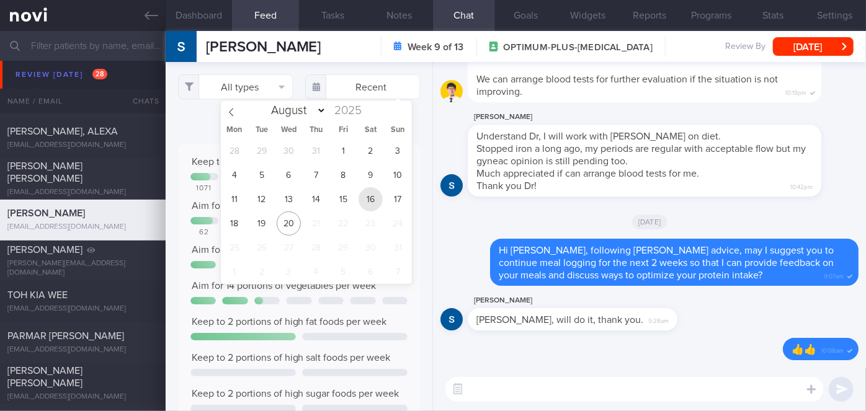
click at [370, 187] on span "16" at bounding box center [371, 199] width 24 height 24
type input "[DATE]"
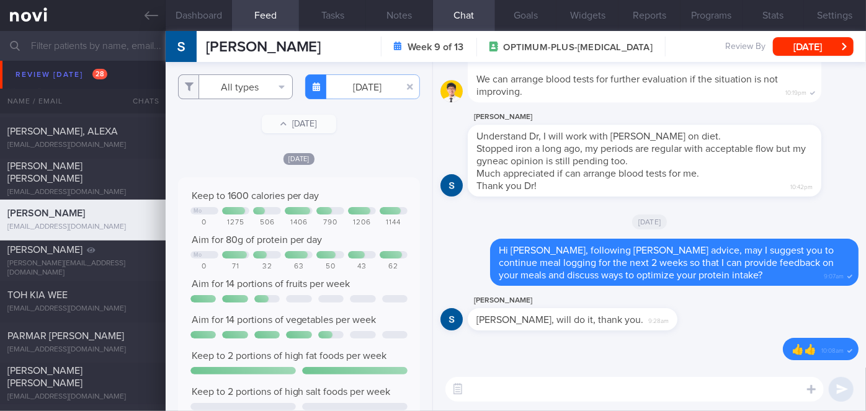
click at [241, 96] on button "All types" at bounding box center [235, 86] width 115 height 25
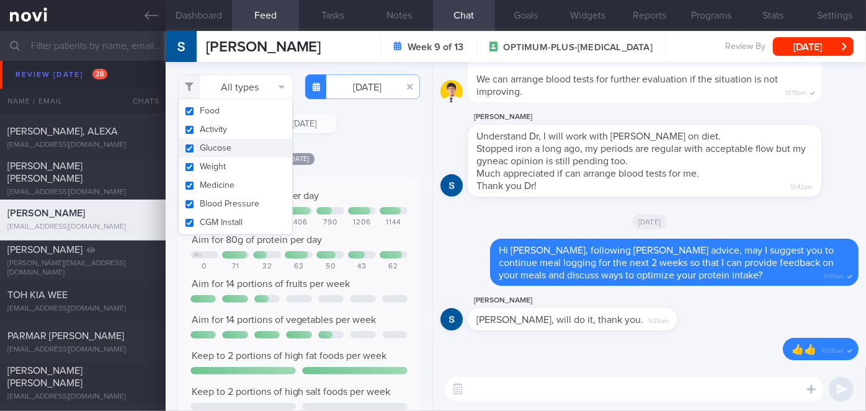
click at [226, 139] on button "Glucose" at bounding box center [236, 148] width 114 height 19
checkbox input "false"
click at [238, 124] on button "Activity" at bounding box center [236, 129] width 114 height 19
checkbox input "false"
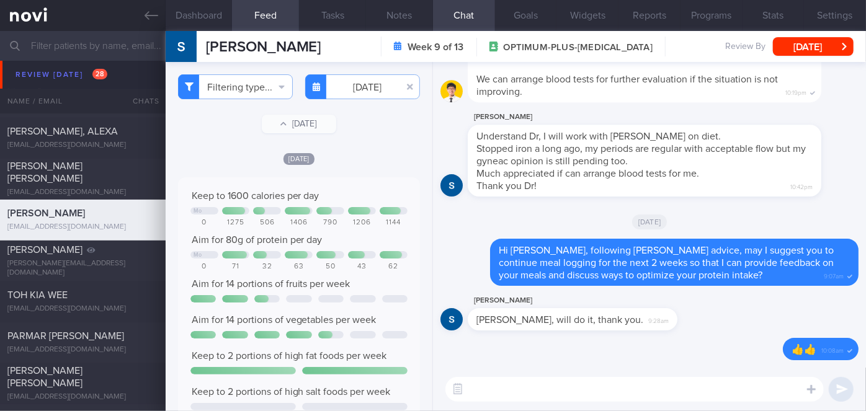
click at [364, 158] on div "[DATE]" at bounding box center [299, 158] width 242 height 13
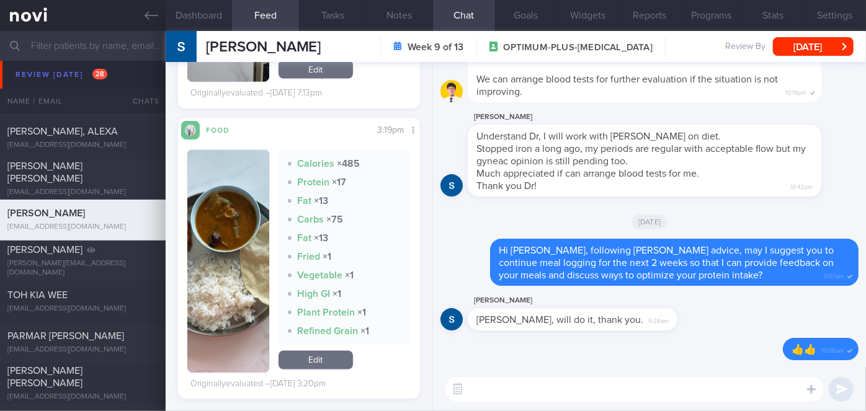
scroll to position [1013, 0]
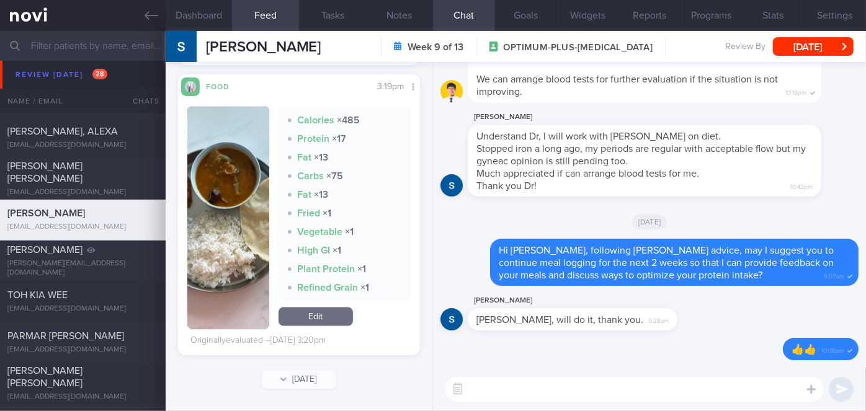
click at [236, 218] on button "button" at bounding box center [228, 218] width 82 height 223
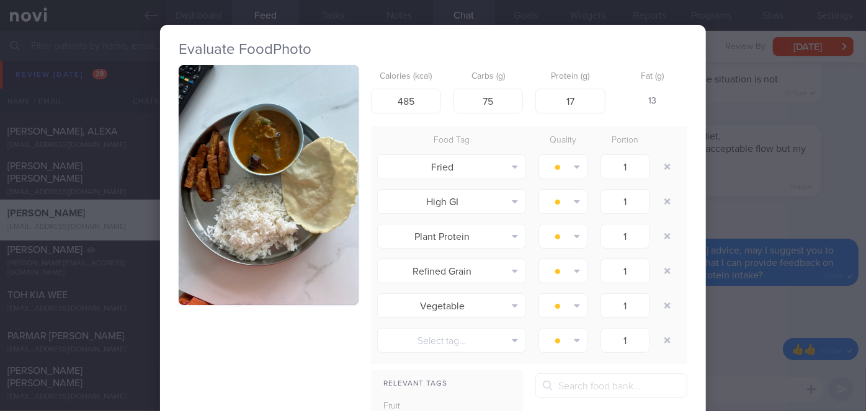
click at [236, 218] on button "button" at bounding box center [269, 185] width 180 height 240
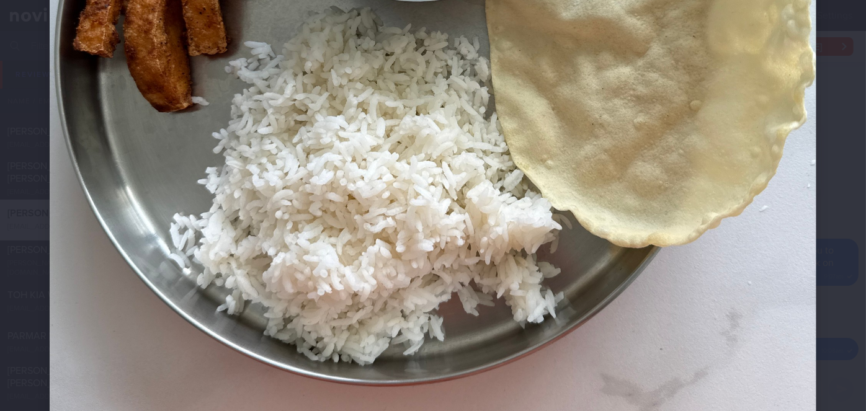
scroll to position [520, 0]
click at [834, 184] on div at bounding box center [433, 41] width 866 height 1122
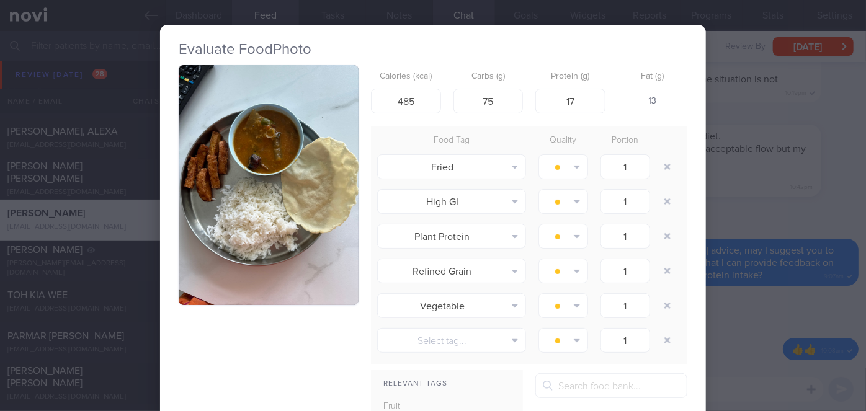
click at [812, 181] on div "Evaluate Food Photo Calories (kcal) 485 Carbs (g) 75 Protein (g) 17 Fat (g) 13 …" at bounding box center [433, 205] width 866 height 411
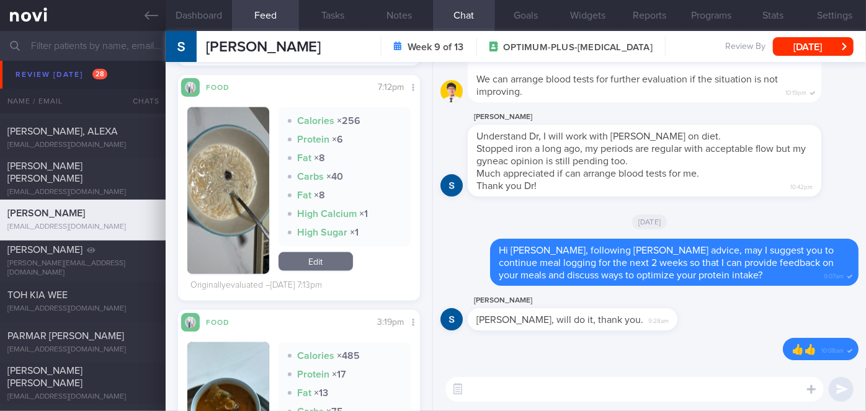
scroll to position [765, 0]
click at [225, 202] on button "button" at bounding box center [228, 190] width 82 height 167
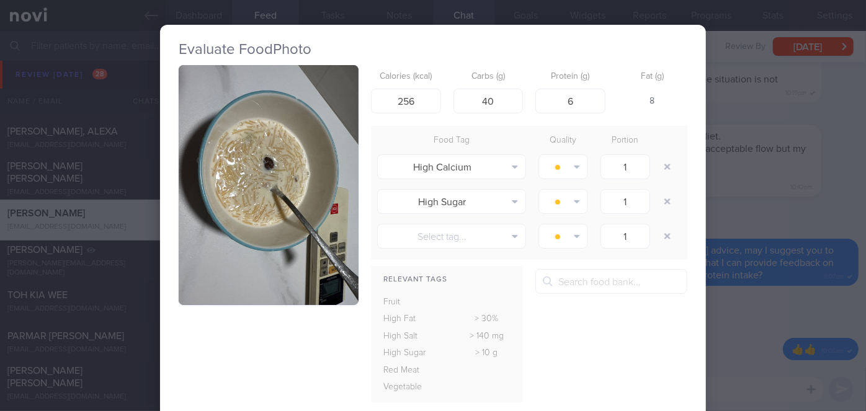
click at [746, 197] on div "Evaluate Food Photo Calories (kcal) 256 Carbs (g) 40 Protein (g) 6 Fat (g) 8 Fo…" at bounding box center [433, 205] width 866 height 411
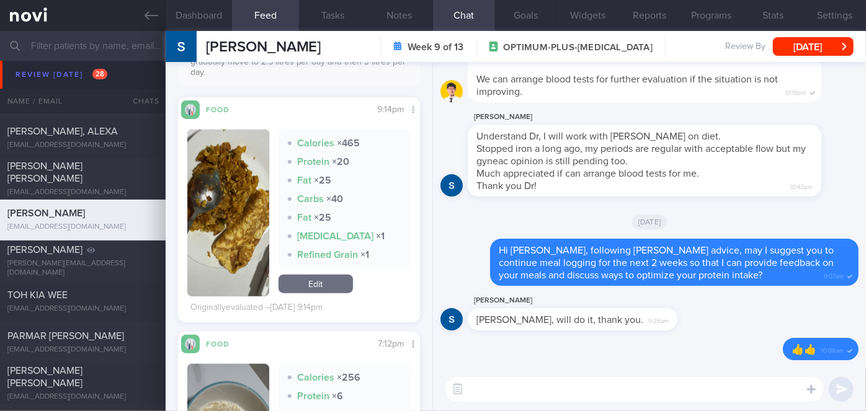
scroll to position [508, 0]
click at [215, 207] on button "button" at bounding box center [228, 212] width 82 height 167
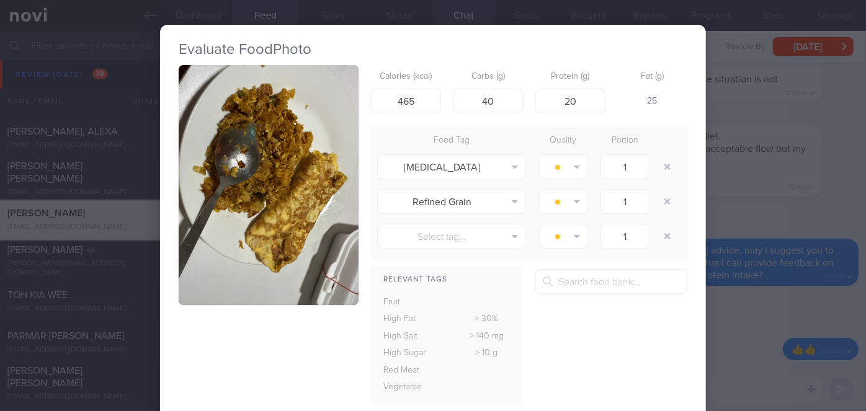
click at [215, 207] on button "button" at bounding box center [269, 185] width 180 height 240
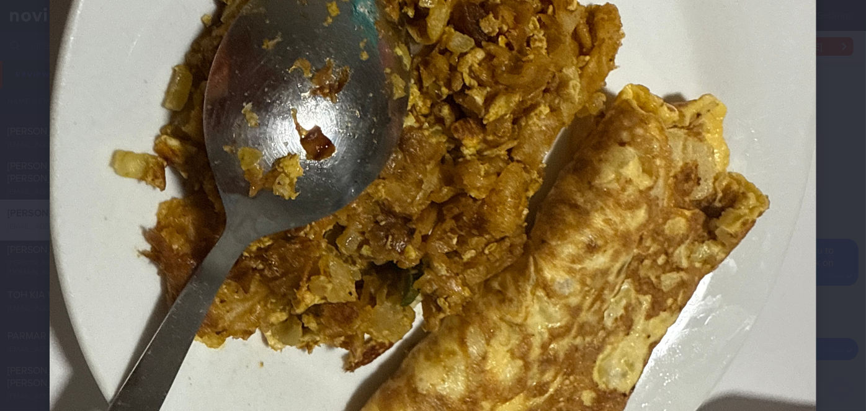
scroll to position [329, 0]
click at [833, 235] on div at bounding box center [433, 232] width 866 height 1122
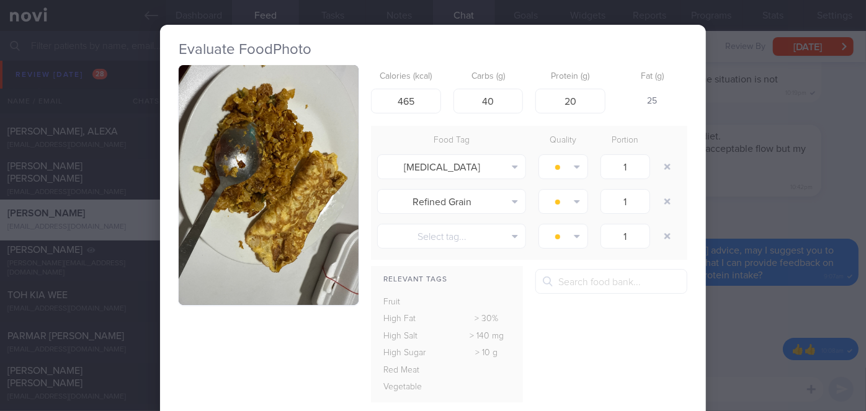
click at [833, 235] on div "Evaluate Food Photo Calories (kcal) 465 Carbs (g) 40 Protein (g) 20 Fat (g) 25 …" at bounding box center [433, 205] width 866 height 411
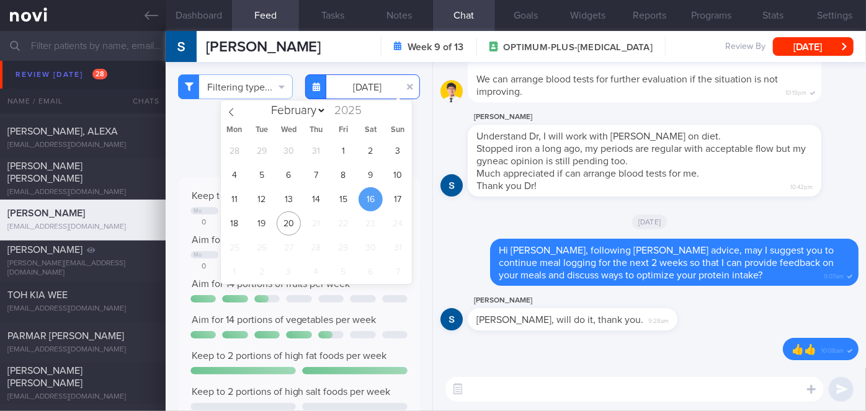
click at [377, 83] on input "[DATE]" at bounding box center [362, 86] width 115 height 25
click at [395, 197] on span "17" at bounding box center [398, 199] width 24 height 24
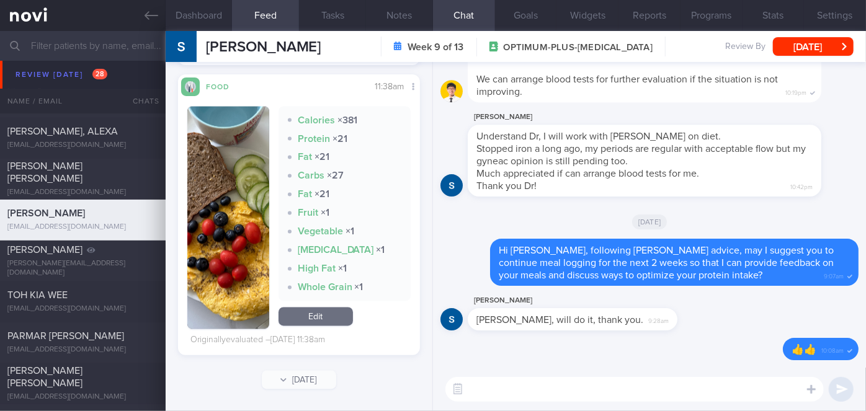
scroll to position [1096, 0]
click at [226, 223] on button "button" at bounding box center [228, 218] width 82 height 223
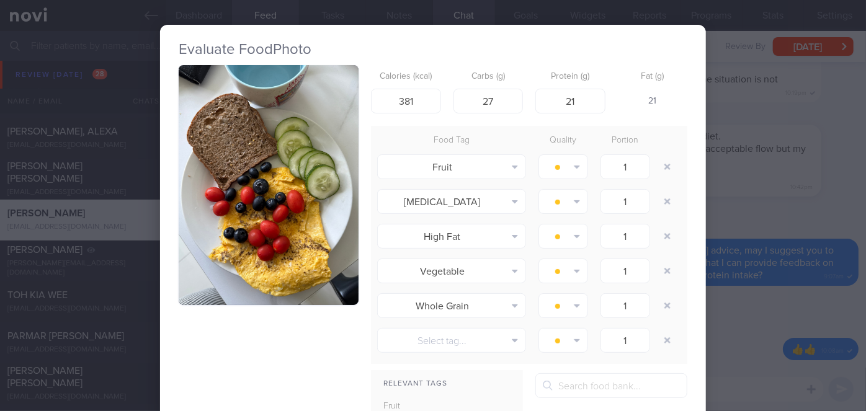
click at [723, 215] on div "Evaluate Food Photo Calories (kcal) 381 Carbs (g) 27 Protein (g) 21 Fat (g) 21 …" at bounding box center [433, 205] width 866 height 411
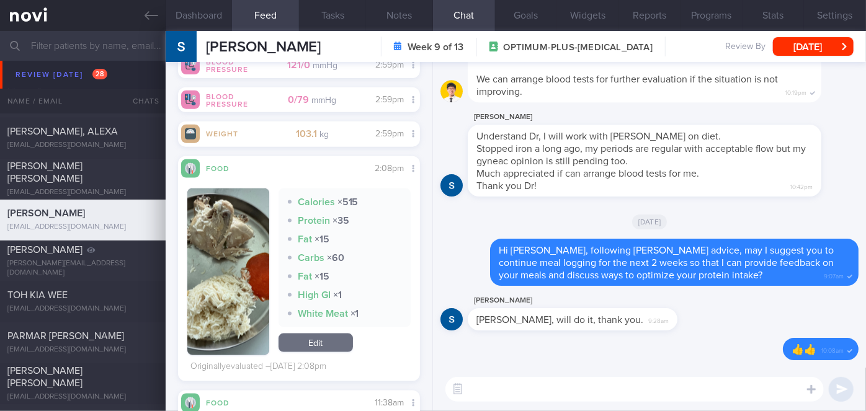
scroll to position [787, 0]
click at [225, 285] on button "button" at bounding box center [228, 271] width 82 height 167
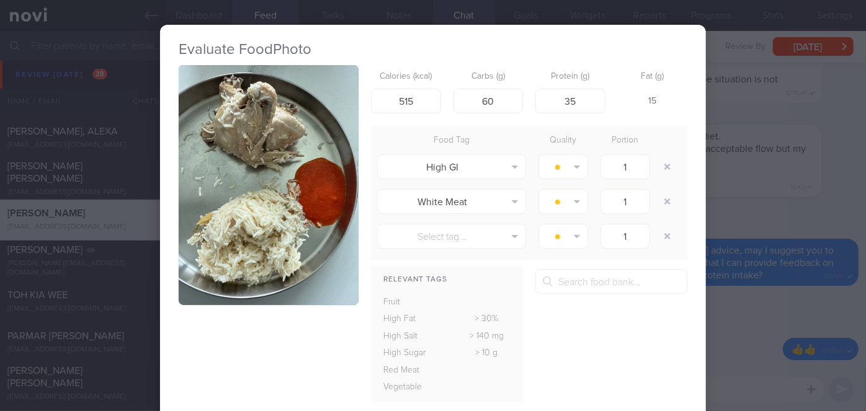
click at [248, 243] on button "button" at bounding box center [269, 185] width 180 height 240
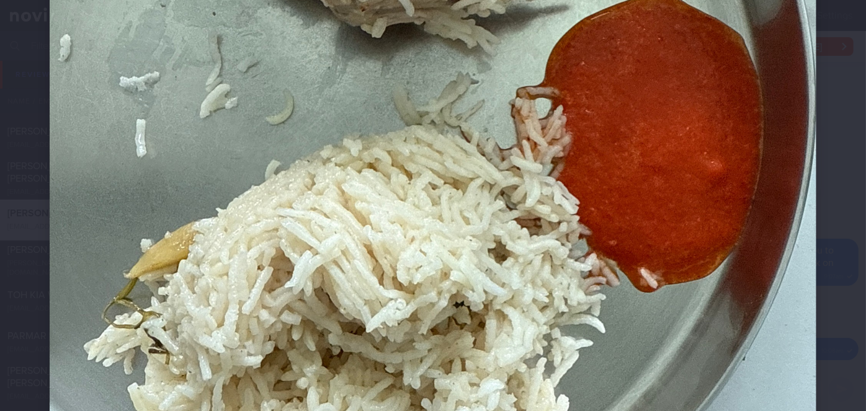
scroll to position [452, 0]
click at [840, 128] on div at bounding box center [433, 109] width 866 height 1122
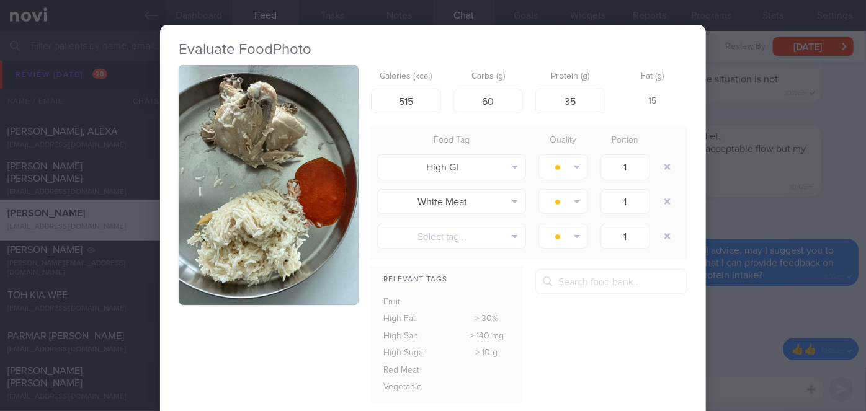
click at [791, 167] on div "Evaluate Food Photo Calories (kcal) 515 Carbs (g) 60 Protein (g) 35 Fat (g) 15 …" at bounding box center [433, 205] width 866 height 411
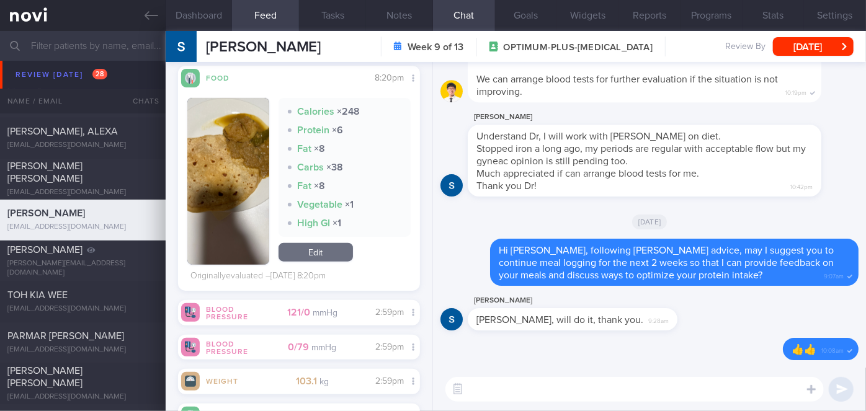
scroll to position [534, 0]
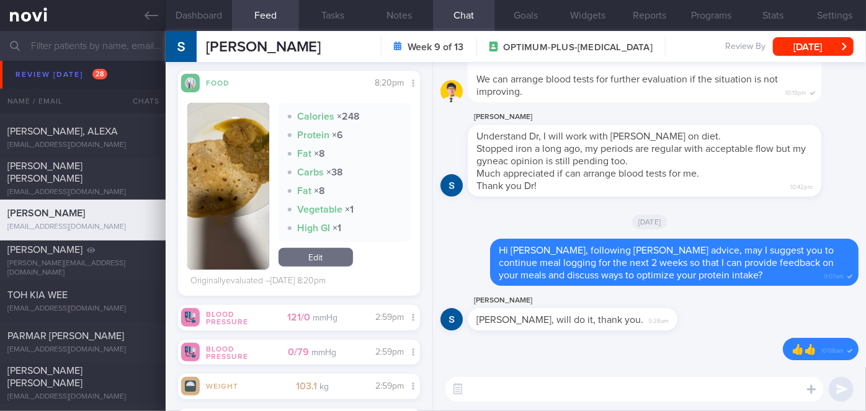
click at [212, 192] on button "button" at bounding box center [228, 186] width 82 height 167
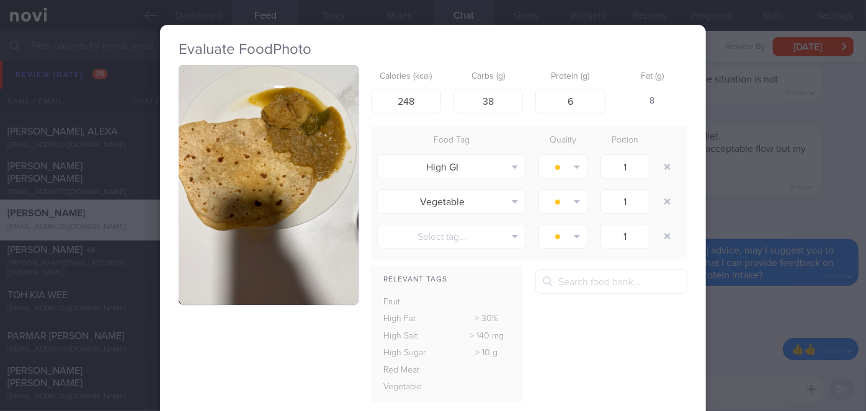
click at [212, 192] on button "button" at bounding box center [269, 185] width 180 height 240
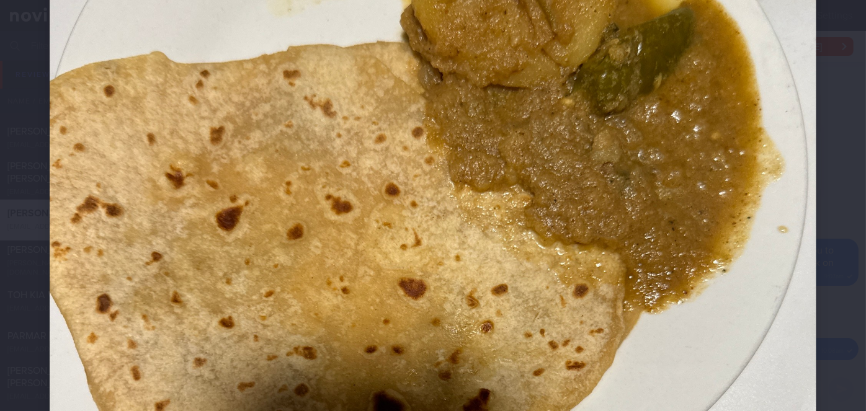
scroll to position [234, 0]
click at [842, 262] on div at bounding box center [433, 327] width 866 height 1122
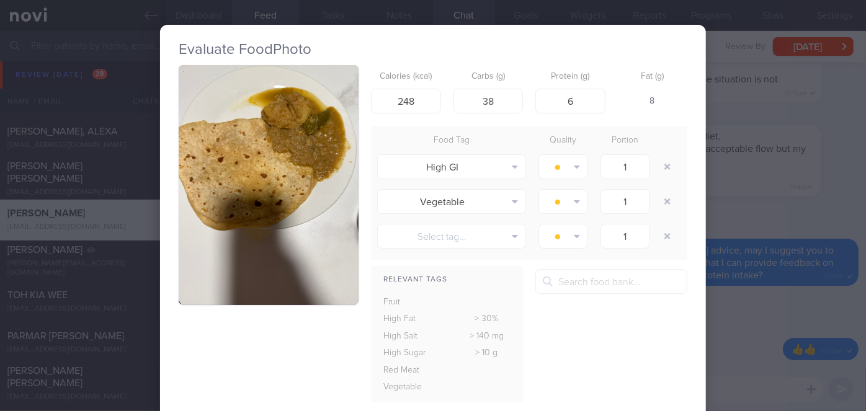
click at [735, 154] on div "Evaluate Food Photo Calories (kcal) 248 Carbs (g) 38 Protein (g) 6 Fat (g) 8 Fo…" at bounding box center [433, 205] width 866 height 411
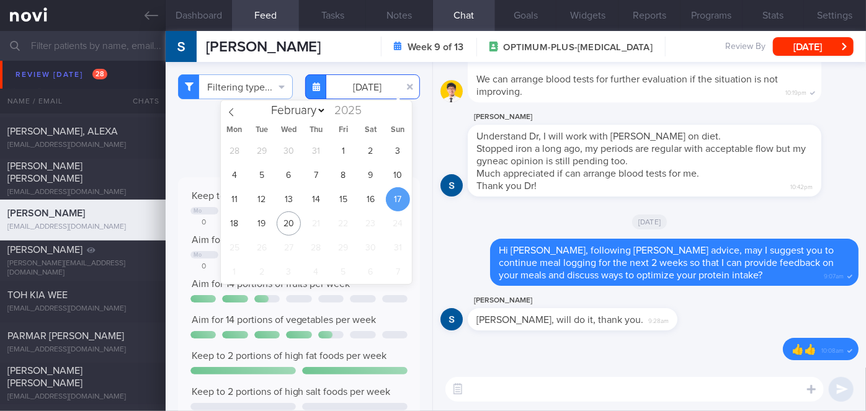
click at [353, 83] on input "[DATE]" at bounding box center [362, 86] width 115 height 25
click at [237, 223] on span "18" at bounding box center [234, 224] width 24 height 24
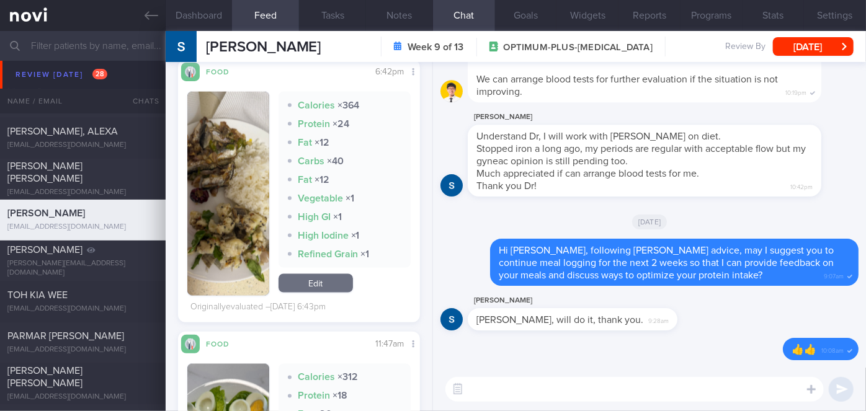
scroll to position [1125, 0]
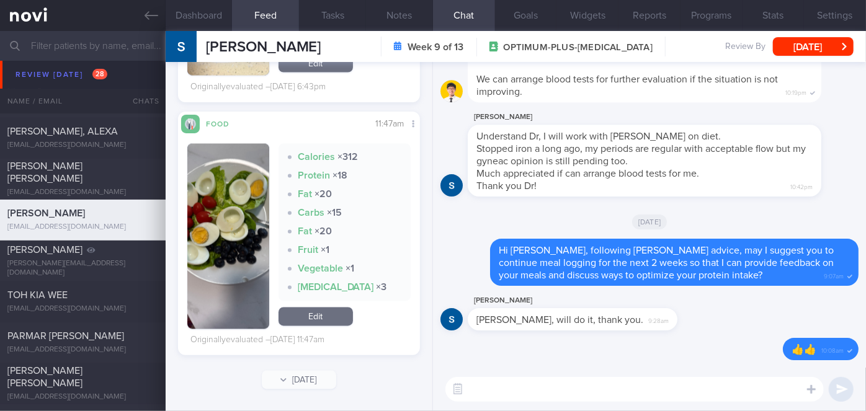
click at [237, 223] on button "button" at bounding box center [228, 236] width 82 height 185
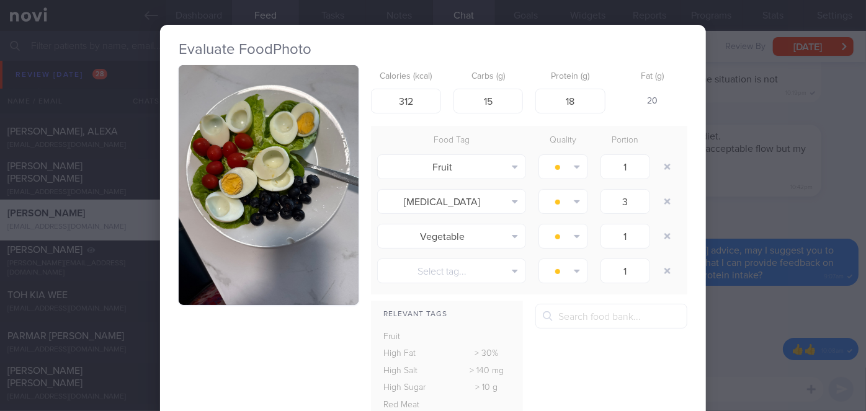
click at [717, 200] on div "Evaluate Food Photo Calories (kcal) 312 Carbs (g) 15 Protein (g) 18 Fat (g) 20 …" at bounding box center [433, 205] width 866 height 411
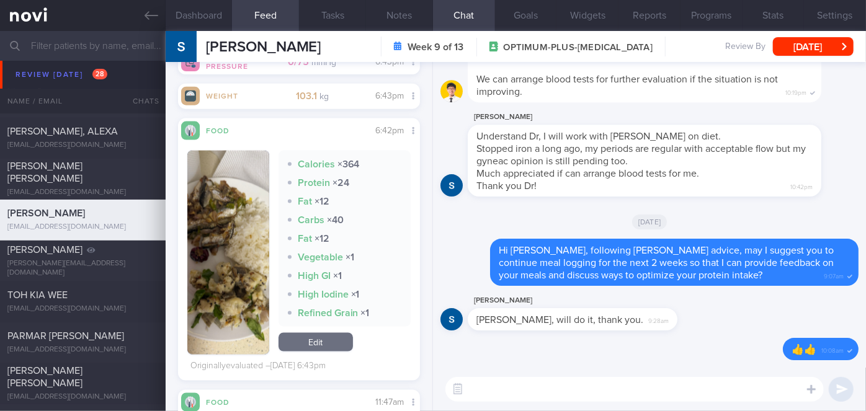
scroll to position [844, 0]
click at [237, 253] on button "button" at bounding box center [228, 251] width 82 height 204
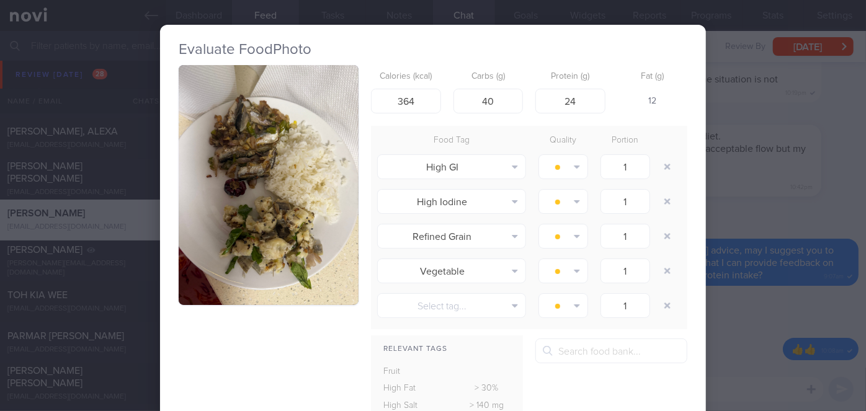
click at [237, 253] on button "button" at bounding box center [269, 185] width 180 height 240
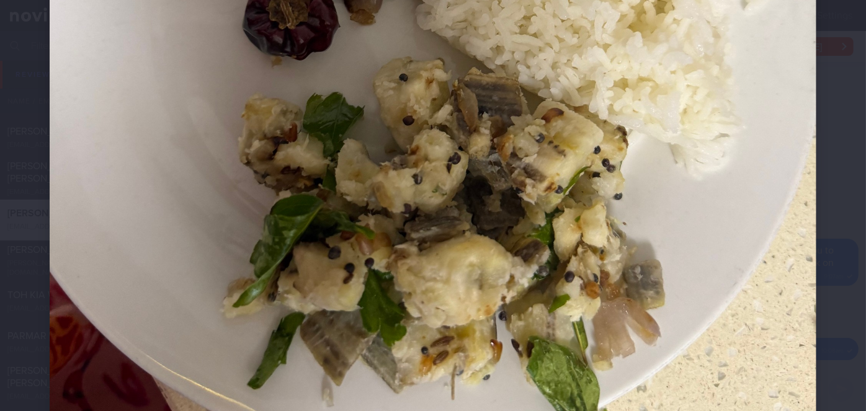
scroll to position [551, 0]
click at [817, 189] on div at bounding box center [433, 10] width 866 height 1122
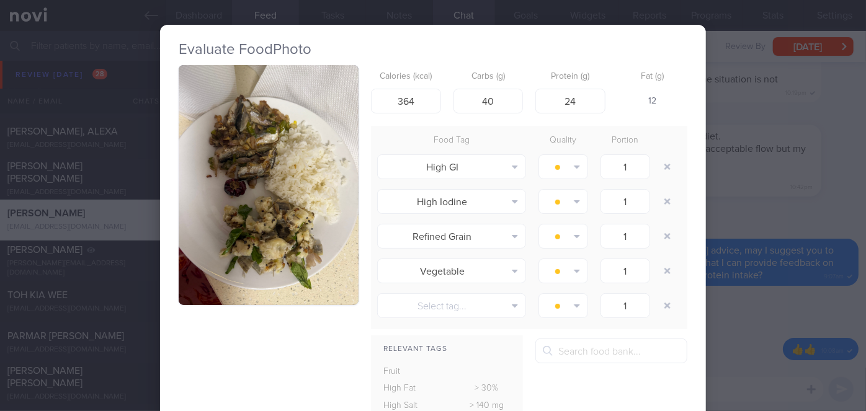
click at [746, 166] on div "Evaluate Food Photo Calories (kcal) 364 Carbs (g) 40 Protein (g) 24 Fat (g) 12 …" at bounding box center [433, 205] width 866 height 411
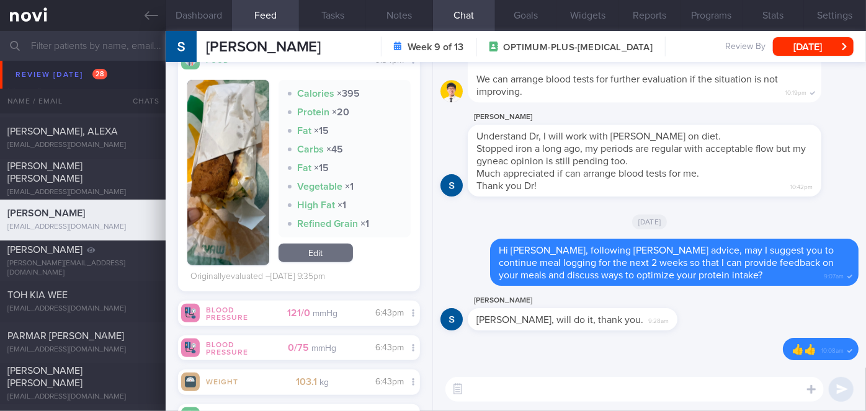
scroll to position [547, 0]
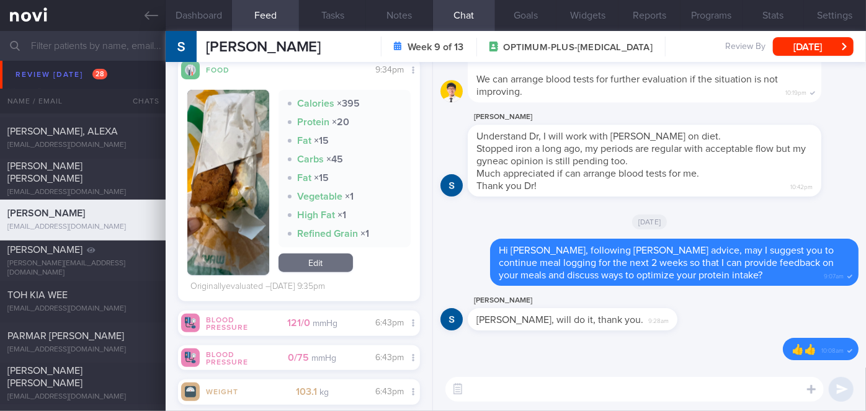
click at [221, 214] on button "button" at bounding box center [228, 182] width 82 height 185
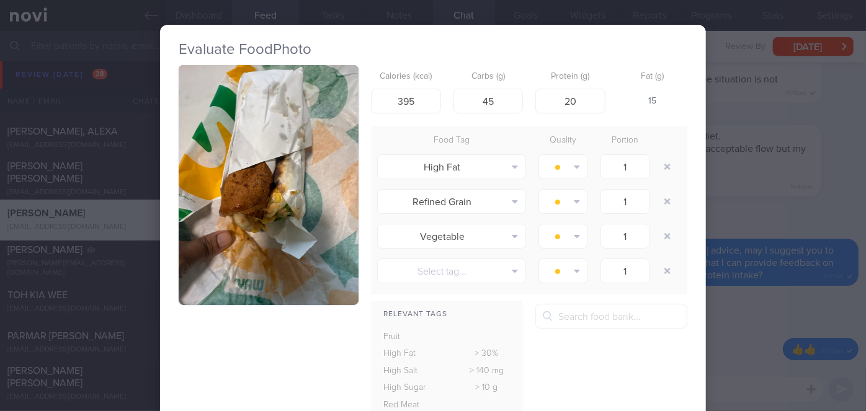
click at [221, 214] on button "button" at bounding box center [269, 185] width 180 height 240
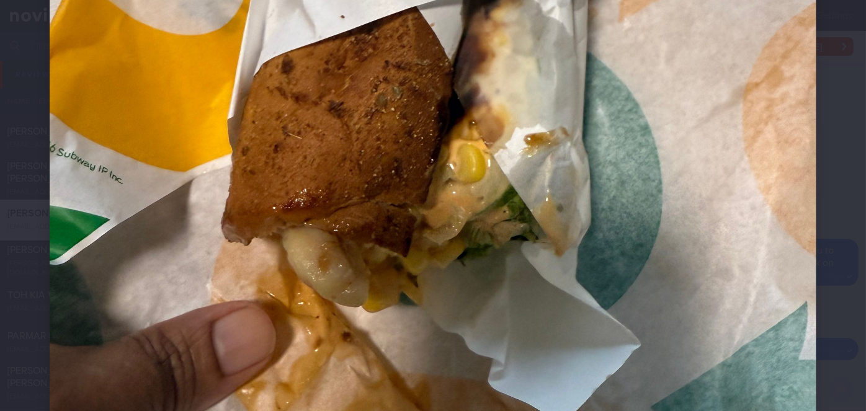
scroll to position [453, 0]
click at [829, 238] on div at bounding box center [433, 108] width 866 height 1122
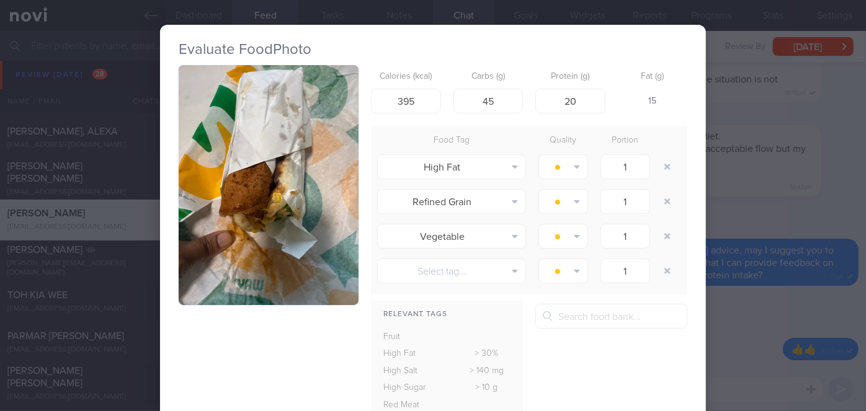
click at [754, 212] on div "Evaluate Food Photo Calories (kcal) 395 Carbs (g) 45 Protein (g) 20 Fat (g) 15 …" at bounding box center [433, 205] width 866 height 411
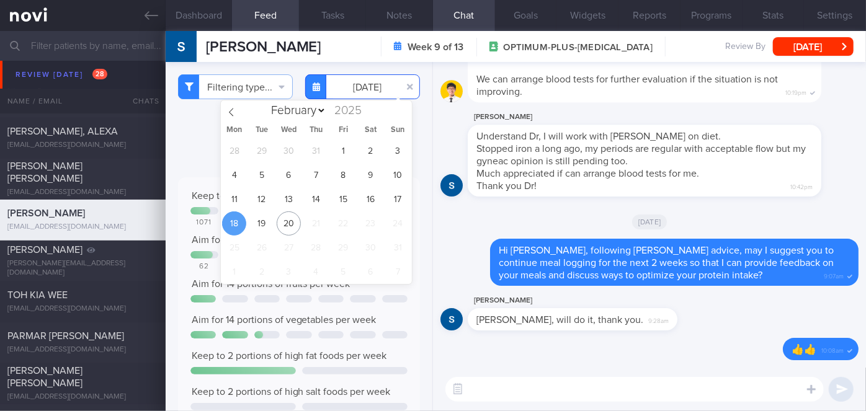
click at [371, 88] on input "[DATE]" at bounding box center [362, 86] width 115 height 25
click at [253, 225] on span "19" at bounding box center [261, 224] width 24 height 24
type input "[DATE]"
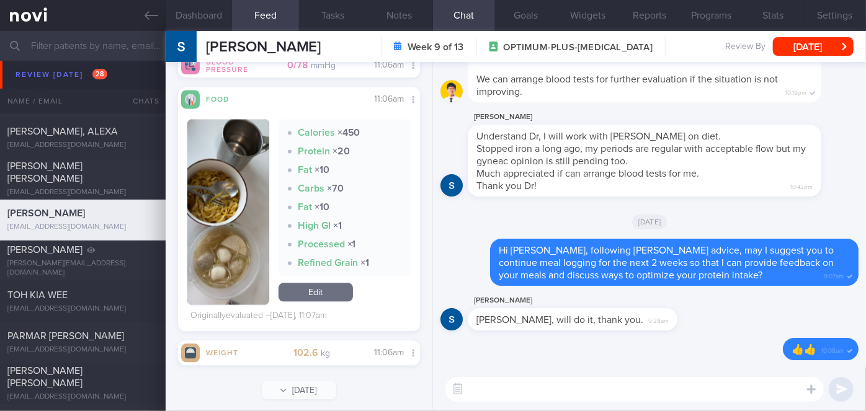
scroll to position [1285, 0]
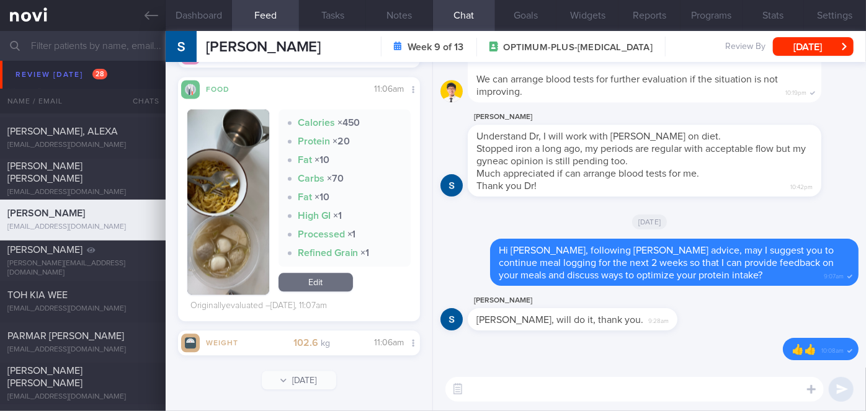
click at [253, 225] on button "button" at bounding box center [228, 201] width 82 height 185
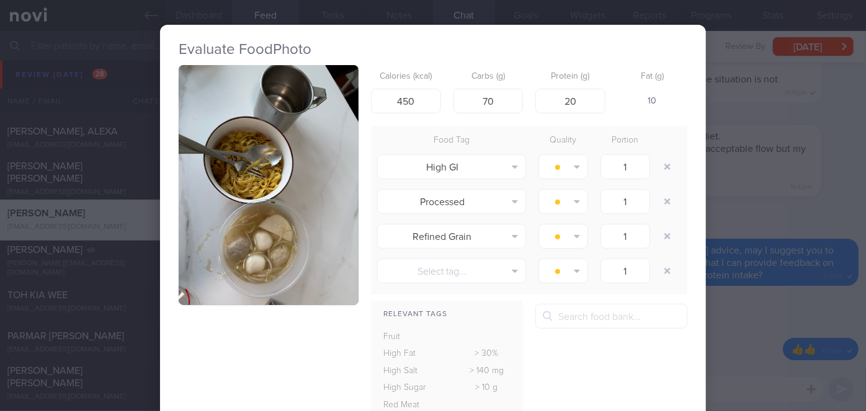
click at [253, 225] on button "button" at bounding box center [269, 185] width 180 height 240
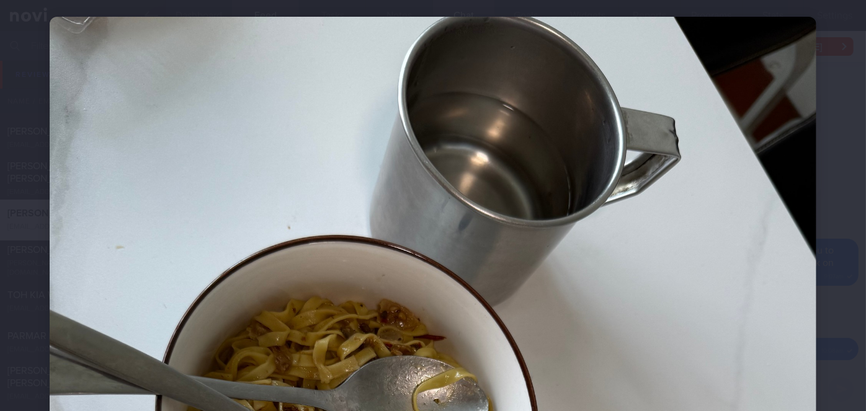
scroll to position [32, 0]
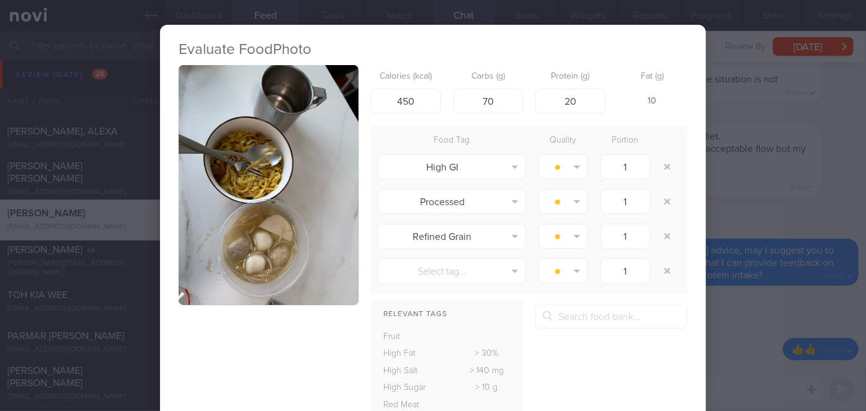
click at [770, 195] on div "Evaluate Food Photo Calories (kcal) 450 Carbs (g) 70 Protein (g) 20 Fat (g) 10 …" at bounding box center [433, 205] width 866 height 411
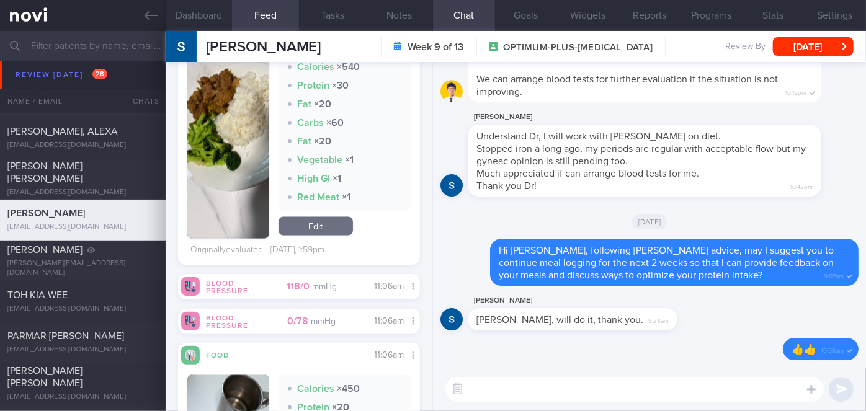
scroll to position [1017, 0]
click at [214, 197] on button "button" at bounding box center [228, 145] width 82 height 185
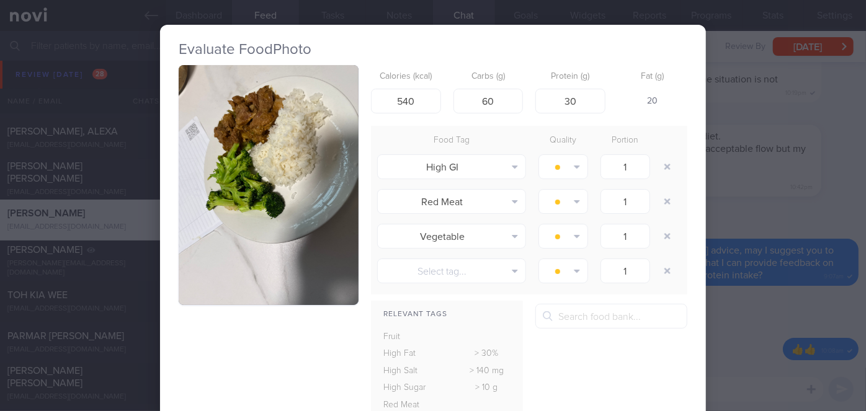
click at [214, 197] on button "button" at bounding box center [269, 185] width 180 height 240
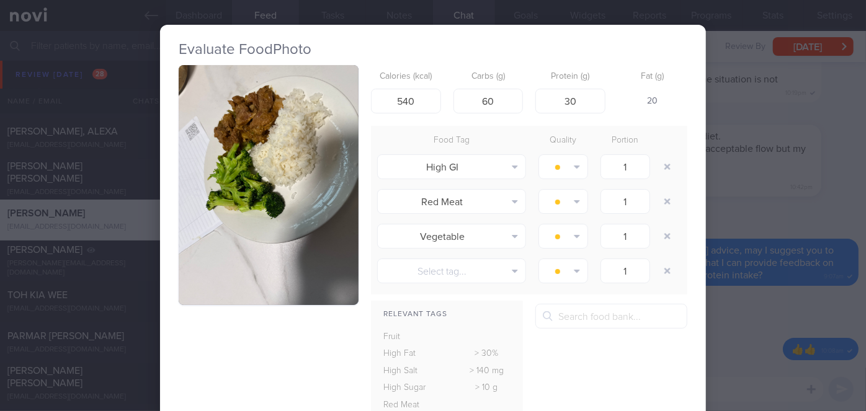
click at [800, 242] on div "Evaluate Food Photo Calories (kcal) 540 Carbs (g) 60 Protein (g) 30 Fat (g) 20 …" at bounding box center [433, 205] width 866 height 411
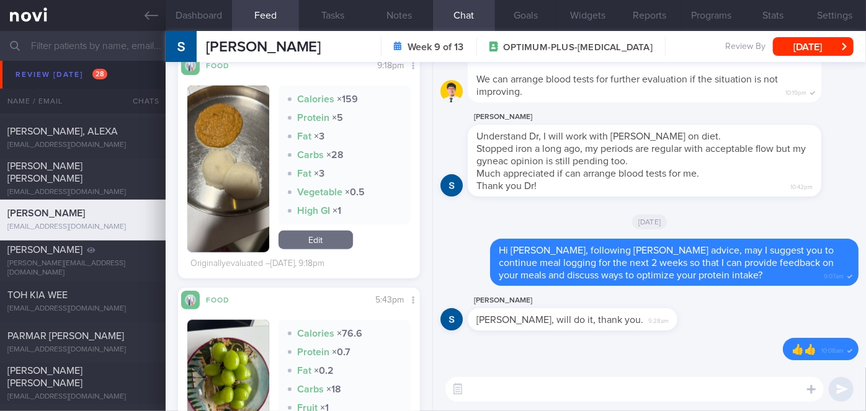
scroll to position [552, 0]
click at [206, 173] on button "button" at bounding box center [228, 168] width 82 height 167
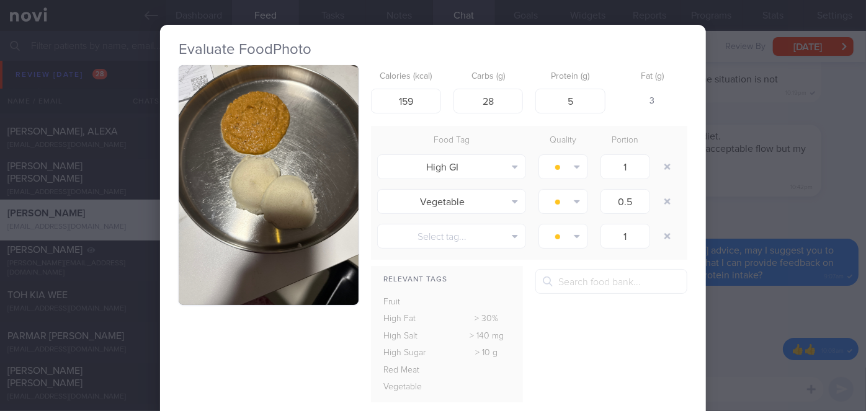
click at [814, 212] on div "Evaluate Food Photo Calories (kcal) 159 Carbs (g) 28 Protein (g) 5 Fat (g) 3 Fo…" at bounding box center [433, 205] width 866 height 411
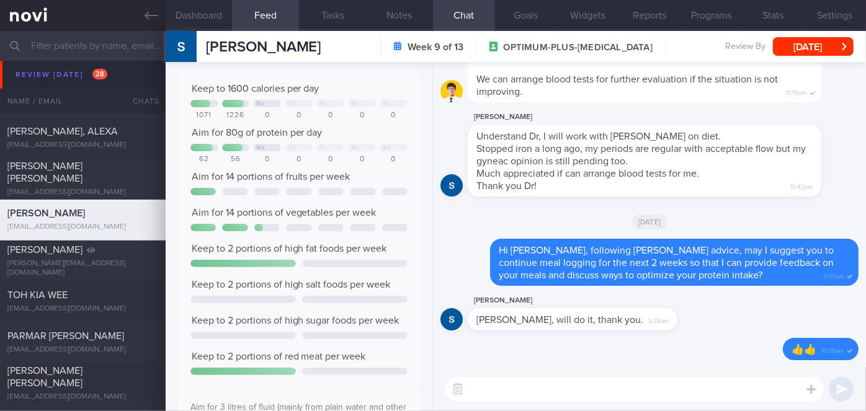
scroll to position [65, 0]
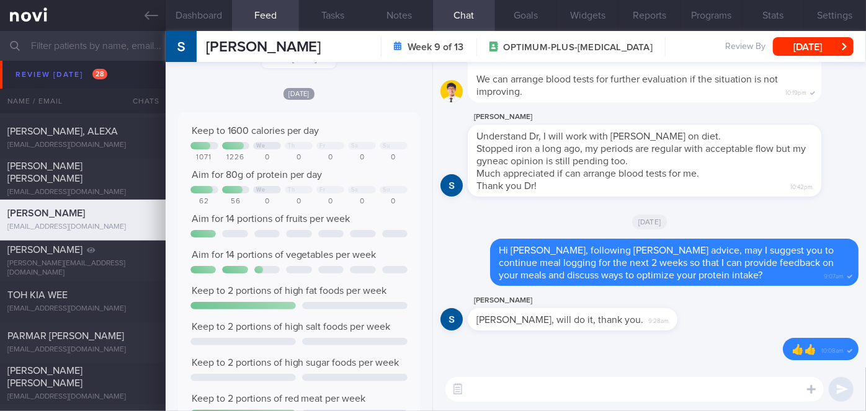
click at [602, 382] on textarea at bounding box center [634, 389] width 378 height 25
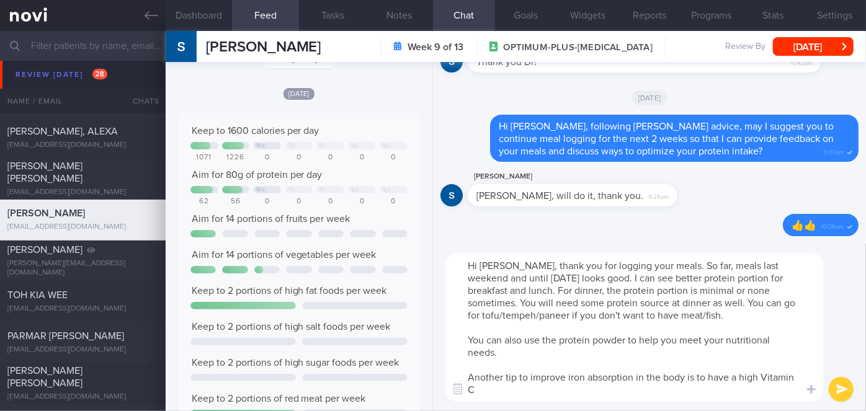
scroll to position [0, 0]
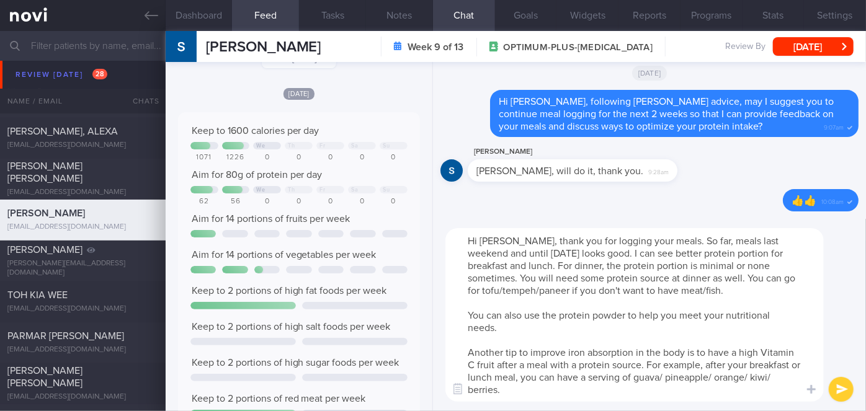
click at [557, 267] on textarea "Hi [PERSON_NAME], thank you for logging your meals. So far, meals last weekend …" at bounding box center [634, 315] width 378 height 174
click at [741, 259] on textarea "Hi [PERSON_NAME], thank you for logging your meals. So far, meals last weekend …" at bounding box center [634, 315] width 378 height 174
type textarea "Hi [PERSON_NAME], thank you for logging your meals. So far, meals last weekend …"
click at [838, 390] on button "submit" at bounding box center [841, 389] width 25 height 25
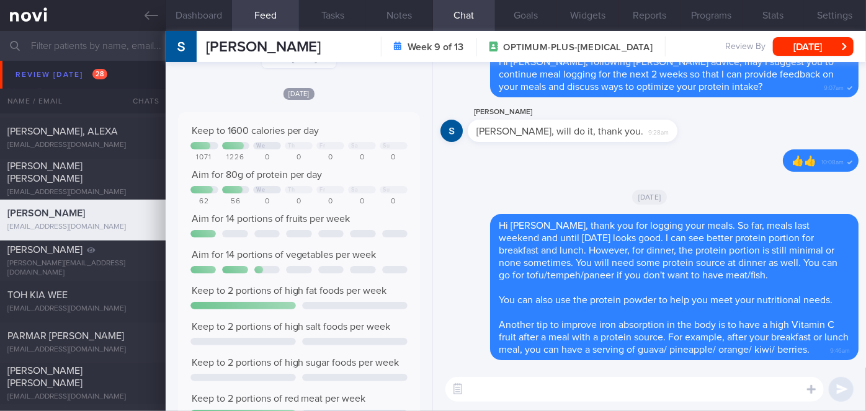
click at [805, 56] on div "[PERSON_NAME] [PERSON_NAME] [EMAIL_ADDRESS][DOMAIN_NAME] Week 9 of 13 OPTIMUM-P…" at bounding box center [516, 46] width 700 height 31
click at [796, 48] on button "[DATE]" at bounding box center [813, 46] width 81 height 19
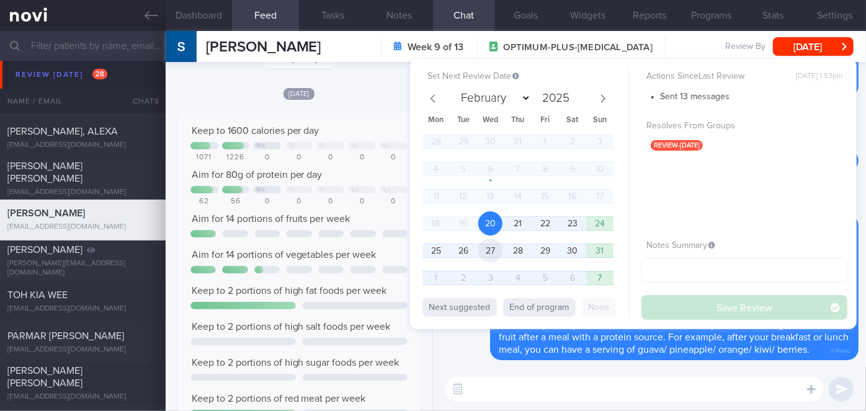
click at [487, 247] on span "27" at bounding box center [490, 251] width 24 height 24
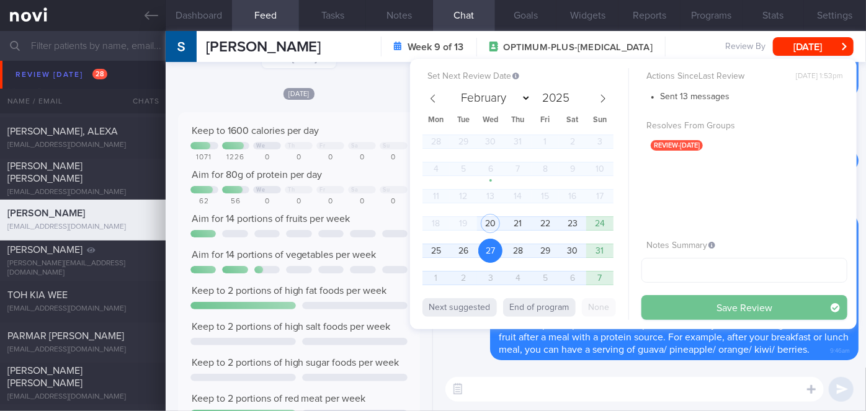
click at [675, 303] on button "Save Review" at bounding box center [744, 307] width 206 height 25
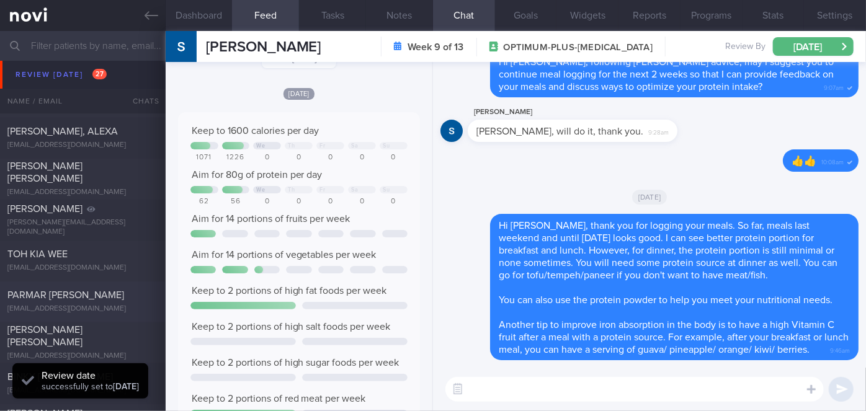
click at [101, 297] on div "PARMAR [PERSON_NAME]" at bounding box center [81, 296] width 148 height 12
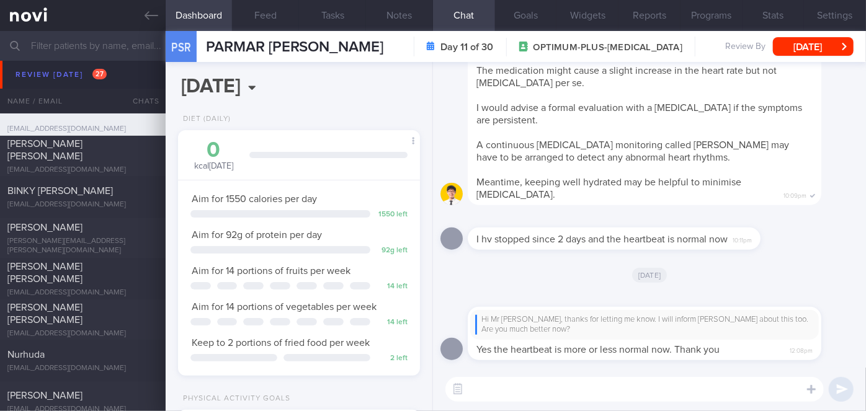
scroll to position [3773, 0]
click at [25, 280] on div "[PERSON_NAME] [PERSON_NAME] [EMAIL_ADDRESS][DOMAIN_NAME]" at bounding box center [83, 277] width 166 height 37
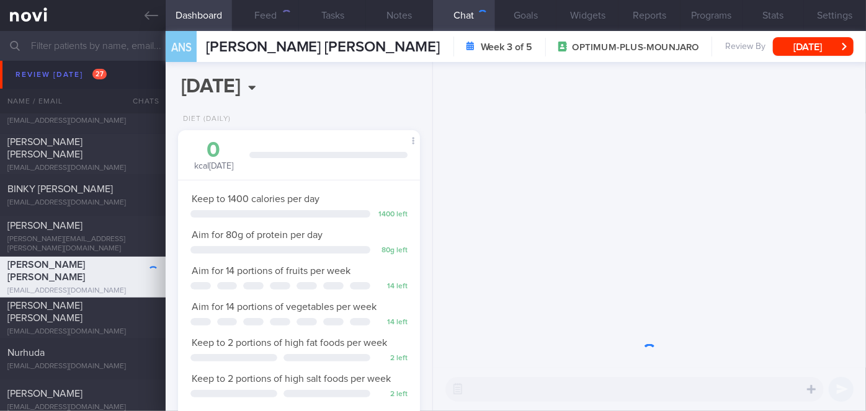
scroll to position [123, 212]
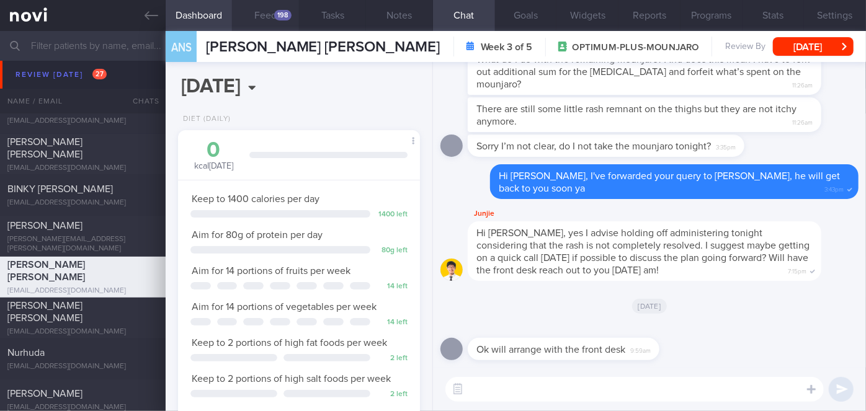
click at [258, 21] on button "Feed 198" at bounding box center [265, 15] width 67 height 31
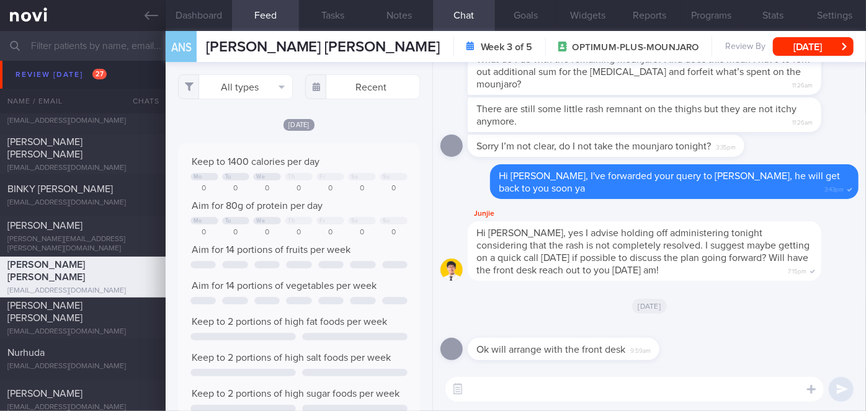
scroll to position [53, 217]
click at [815, 45] on button "[DATE]" at bounding box center [813, 46] width 81 height 19
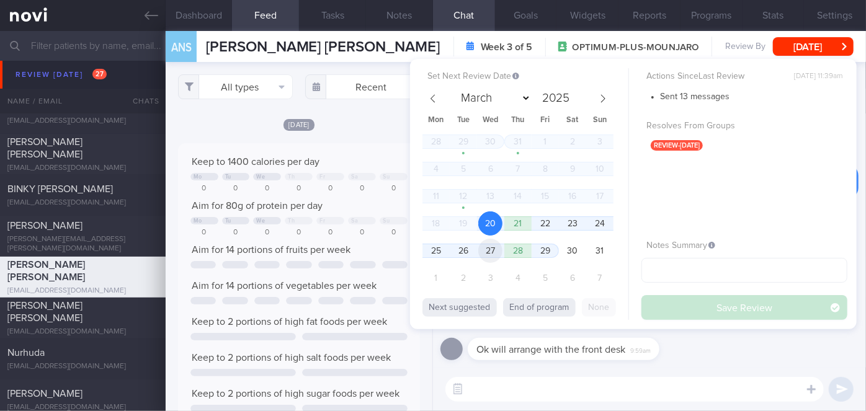
click at [485, 256] on span "27" at bounding box center [490, 251] width 24 height 24
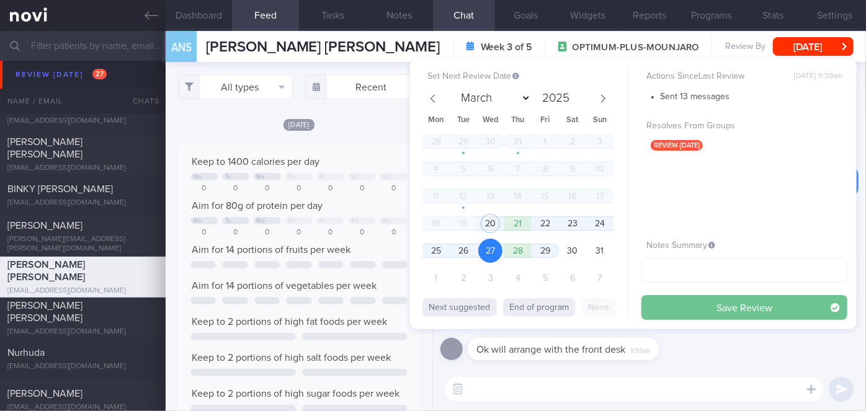
click at [666, 307] on button "Save Review" at bounding box center [744, 307] width 206 height 25
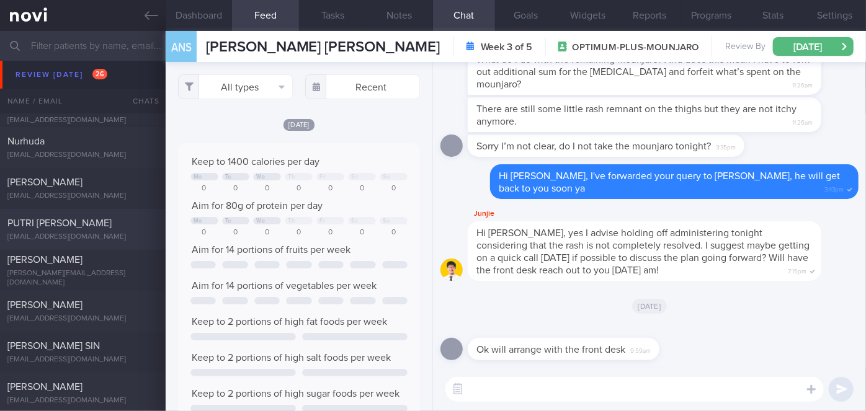
scroll to position [3944, 0]
click at [99, 305] on div "[PERSON_NAME]" at bounding box center [81, 304] width 148 height 12
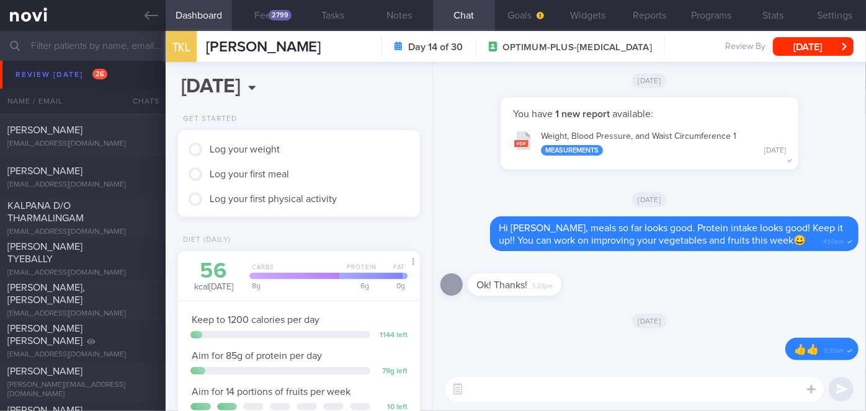
scroll to position [4211, 0]
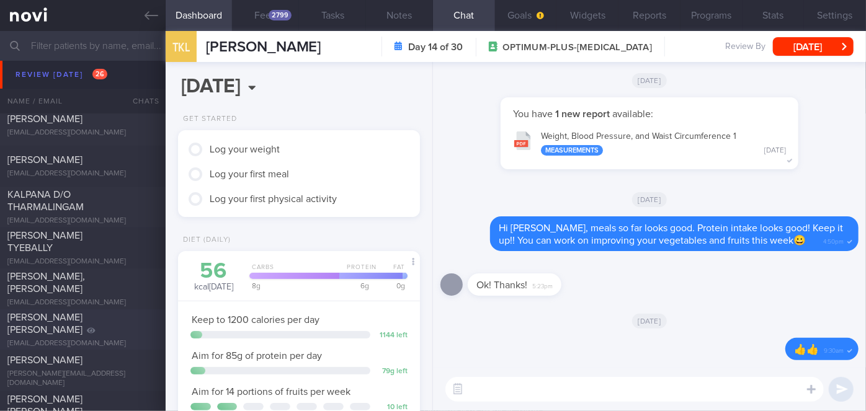
click at [46, 321] on span "[PERSON_NAME] [PERSON_NAME]" at bounding box center [44, 324] width 75 height 22
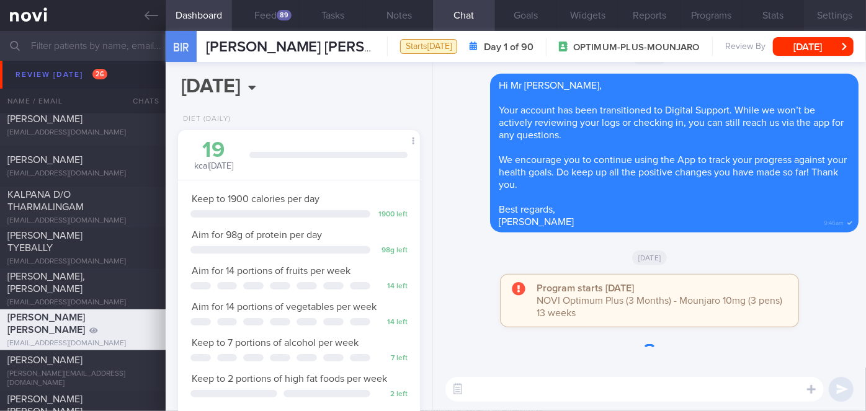
scroll to position [105, 212]
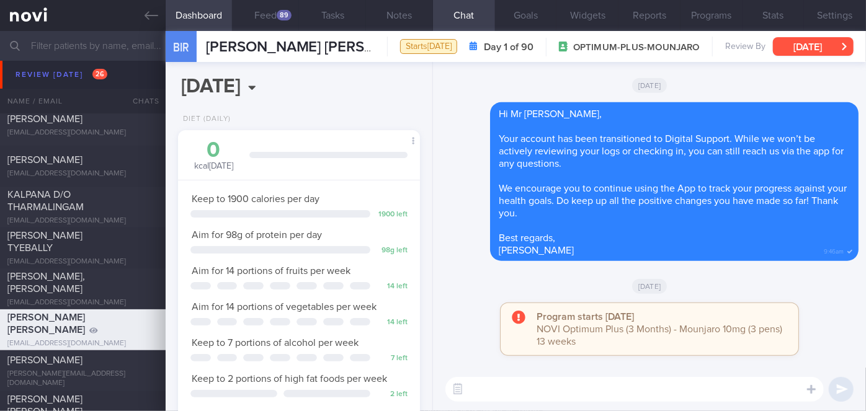
click at [809, 43] on button "[DATE]" at bounding box center [813, 46] width 81 height 19
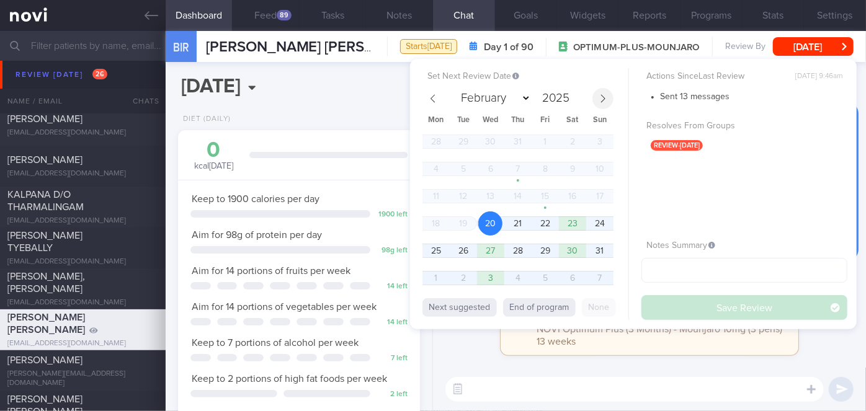
click at [594, 100] on span at bounding box center [602, 98] width 21 height 21
select select "8"
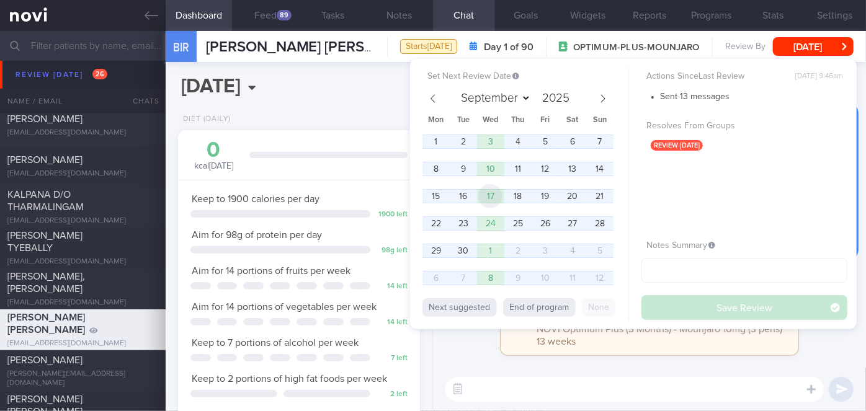
click at [489, 189] on span "17" at bounding box center [490, 196] width 24 height 24
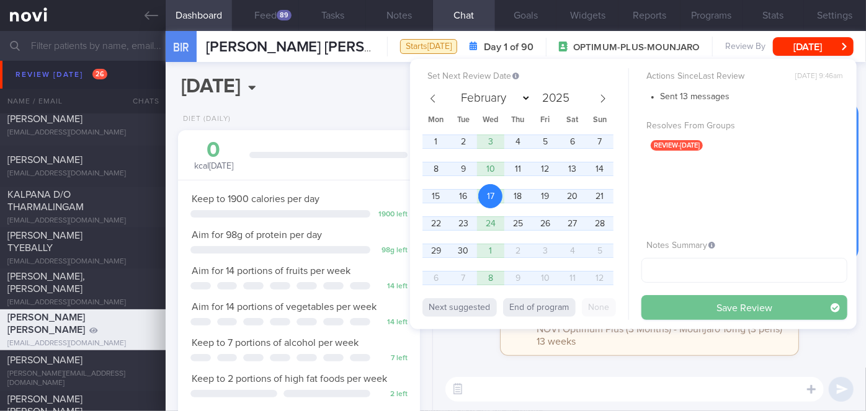
click at [690, 305] on button "Save Review" at bounding box center [744, 307] width 206 height 25
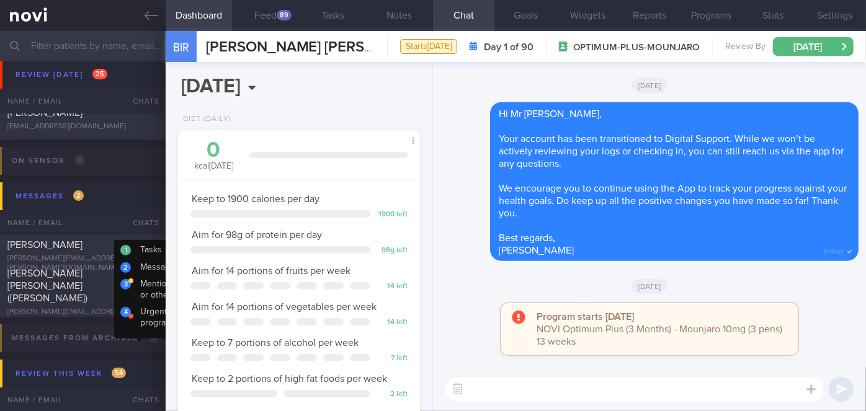
scroll to position [4588, 0]
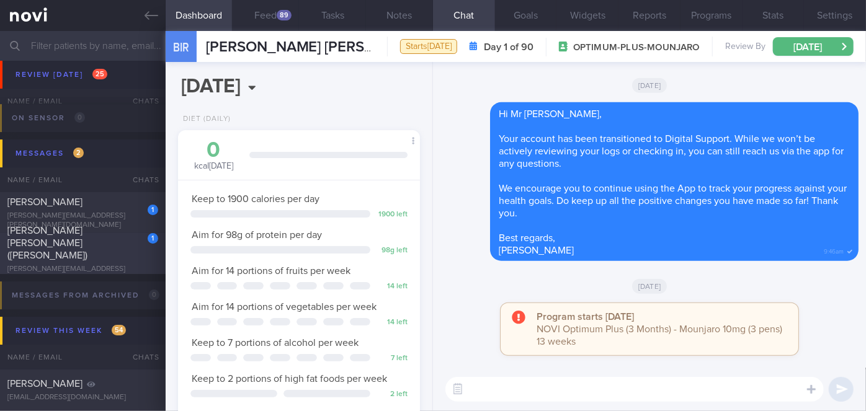
click at [105, 259] on div "[PERSON_NAME] [PERSON_NAME] ([PERSON_NAME])" at bounding box center [81, 243] width 148 height 37
type input "Nil"
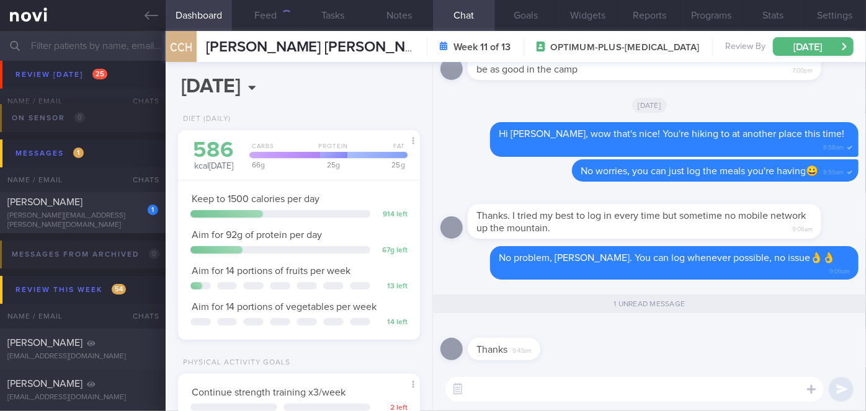
scroll to position [123, 212]
click at [100, 216] on div "[PERSON_NAME][EMAIL_ADDRESS][PERSON_NAME][DOMAIN_NAME]" at bounding box center [82, 221] width 151 height 19
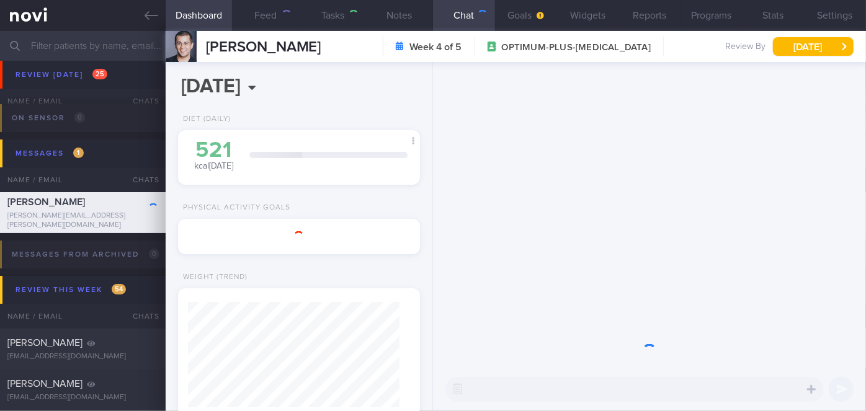
select select "7"
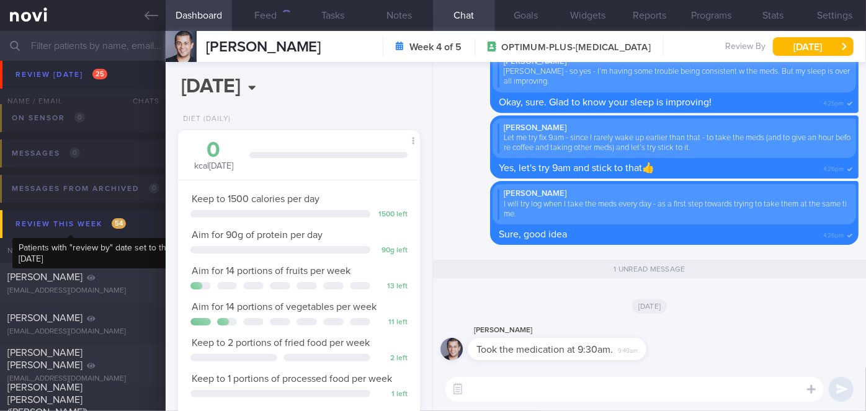
scroll to position [123, 212]
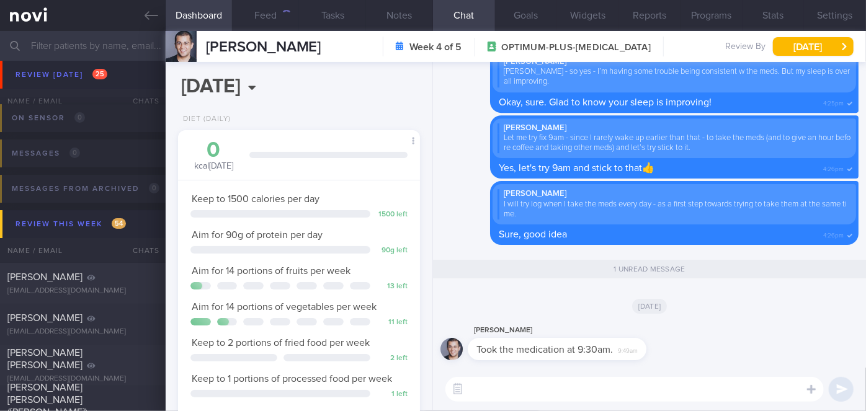
click at [519, 394] on textarea at bounding box center [634, 389] width 378 height 25
type textarea "Hi [PERSON_NAME], glad to hear!"
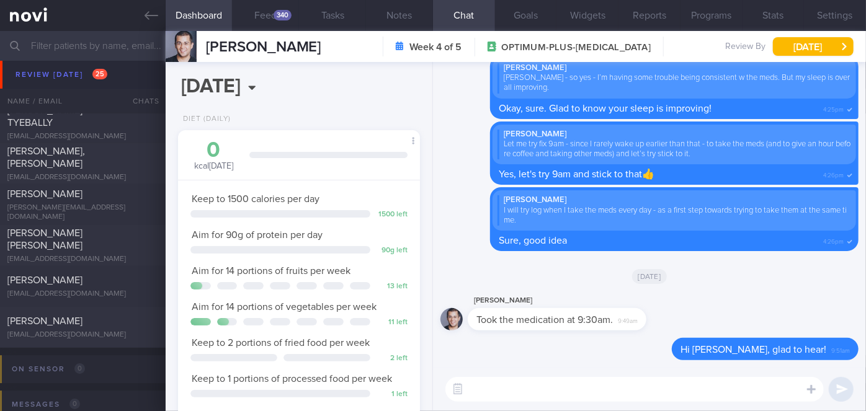
scroll to position [4335, 0]
click at [61, 292] on div "[EMAIL_ADDRESS][DOMAIN_NAME]" at bounding box center [82, 295] width 151 height 9
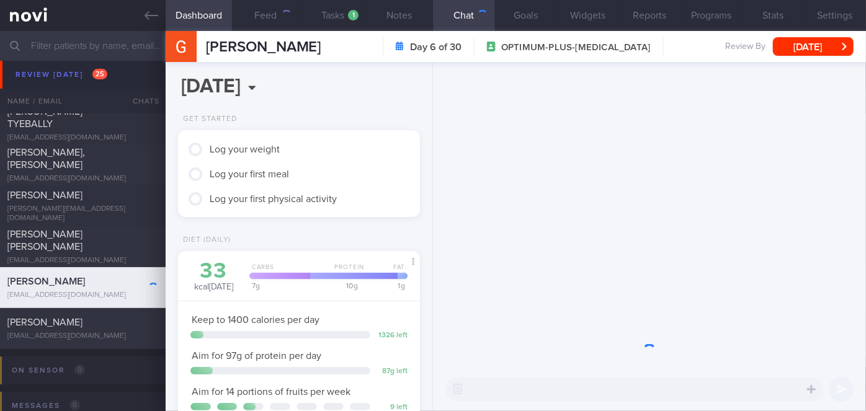
scroll to position [123, 212]
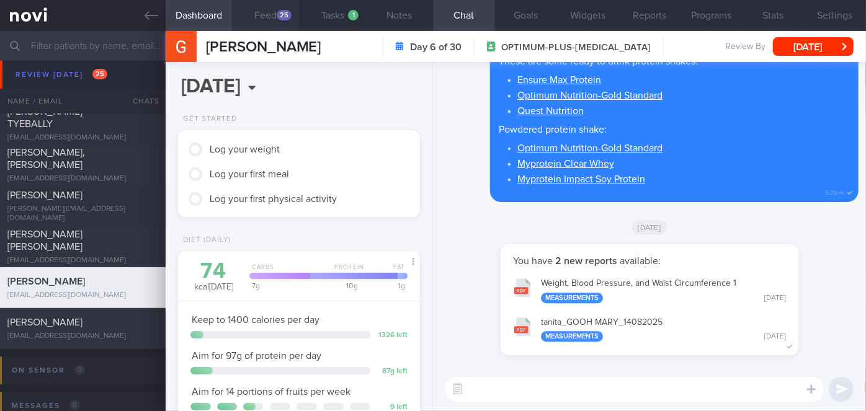
click at [276, 19] on button "Feed 25" at bounding box center [265, 15] width 67 height 31
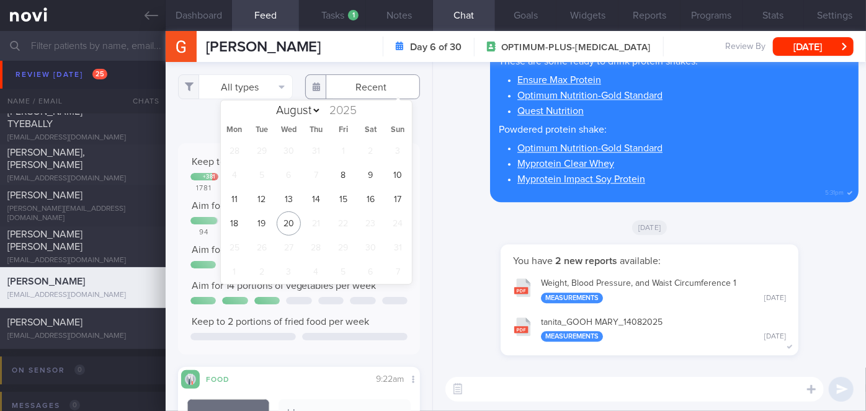
click at [368, 89] on input "text" at bounding box center [362, 86] width 115 height 25
click at [375, 202] on span "16" at bounding box center [371, 199] width 24 height 24
type input "[DATE]"
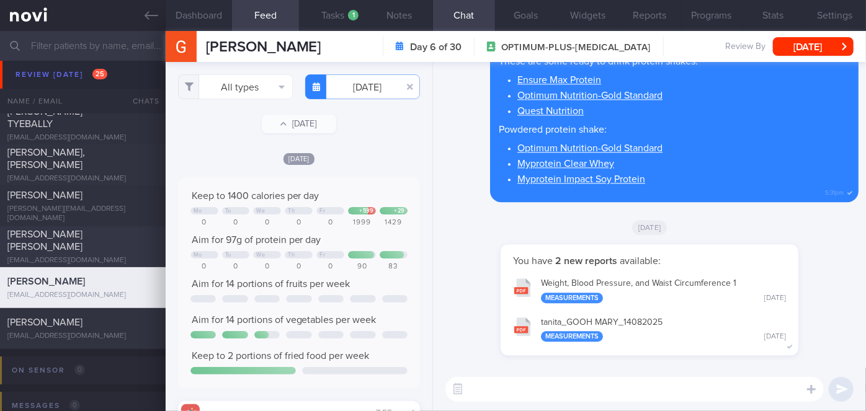
click at [122, 241] on div "[PERSON_NAME] [PERSON_NAME]" at bounding box center [81, 240] width 148 height 25
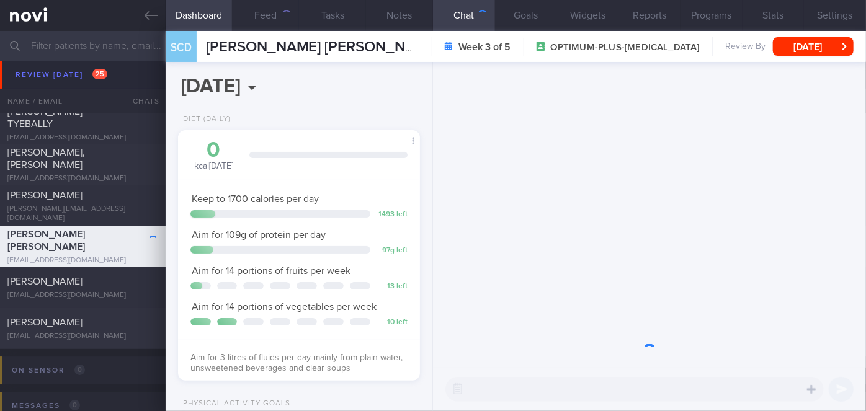
scroll to position [123, 212]
